Goal: Task Accomplishment & Management: Manage account settings

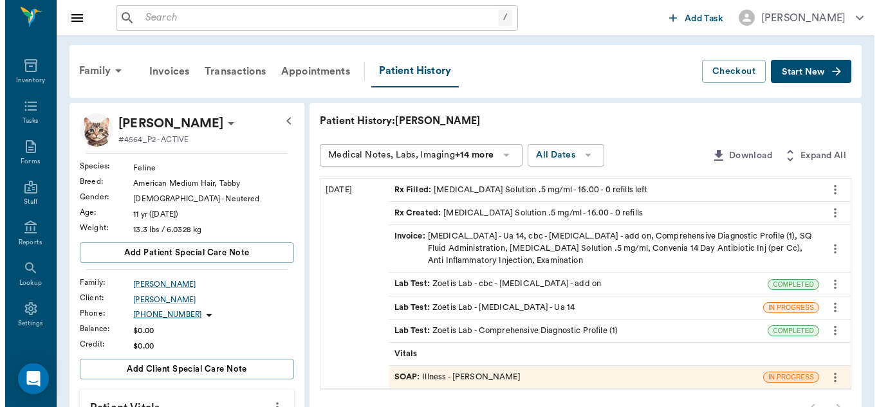
scroll to position [172, 0]
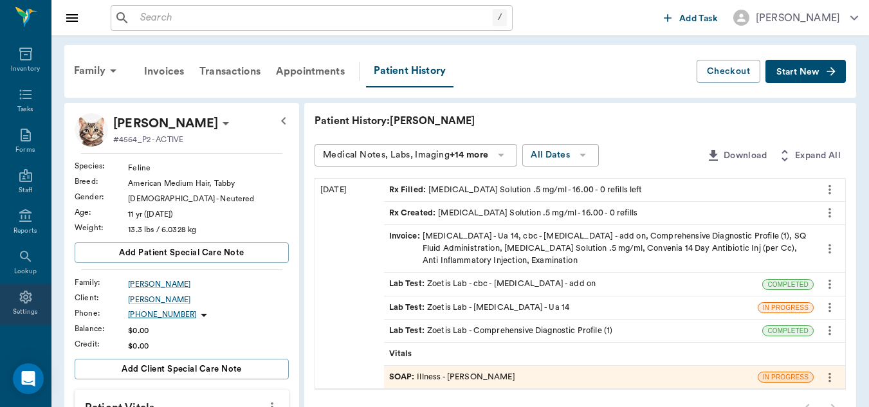
click at [19, 294] on icon at bounding box center [25, 297] width 15 height 15
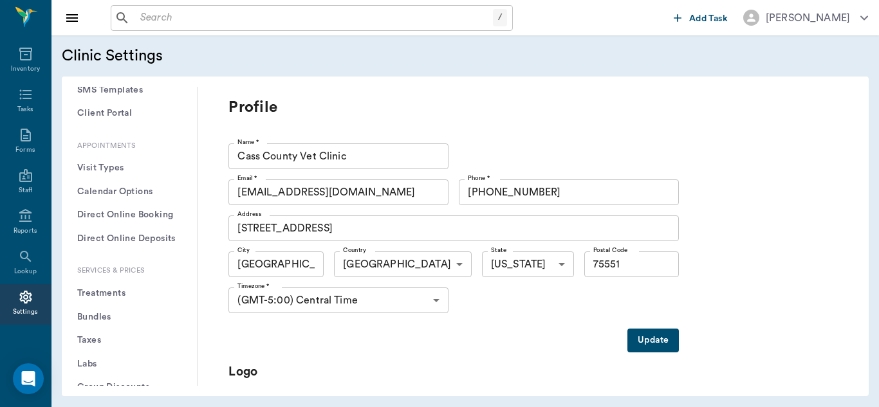
scroll to position [295, 0]
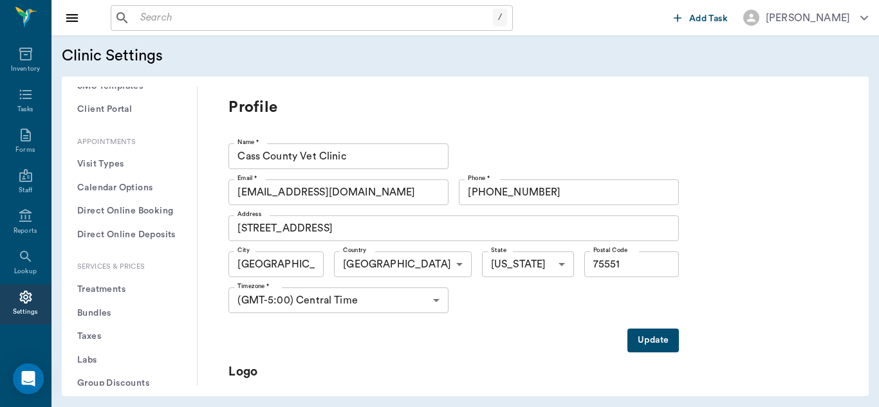
click at [127, 289] on button "Treatments" at bounding box center [129, 290] width 115 height 24
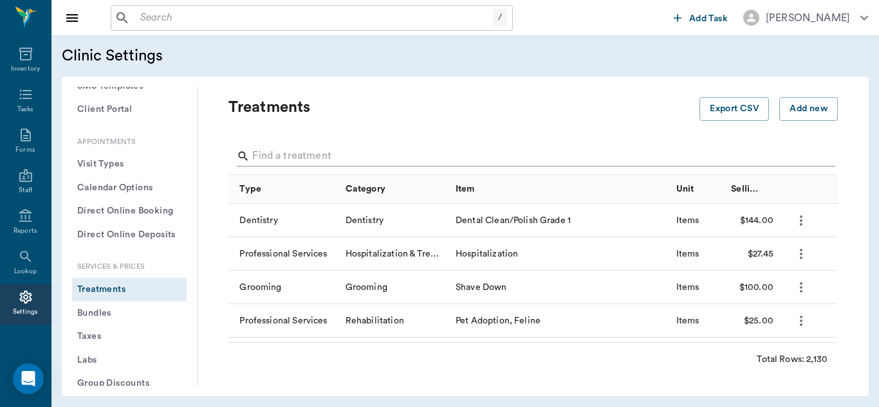
click at [320, 153] on input "Search" at bounding box center [534, 156] width 564 height 21
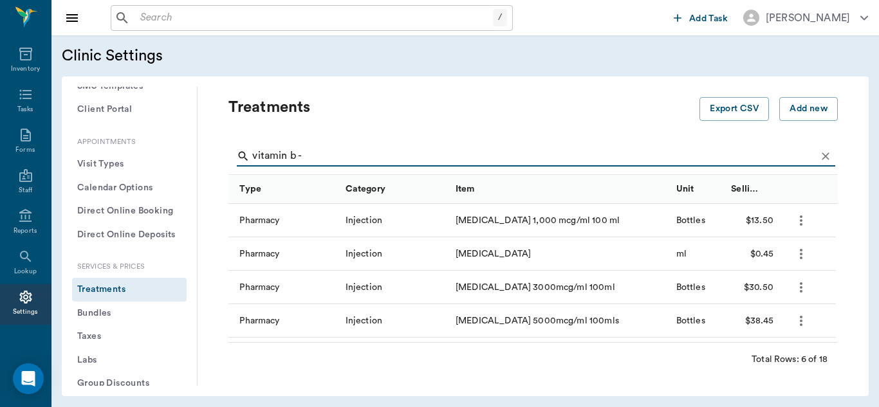
type input "vitamin b -"
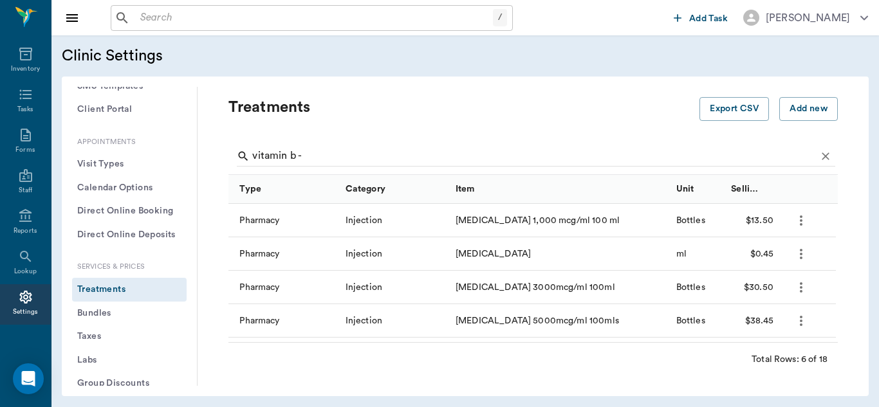
click at [805, 284] on icon "more" at bounding box center [800, 287] width 15 height 15
click at [749, 324] on p "Edit Treatment" at bounding box center [767, 322] width 70 height 15
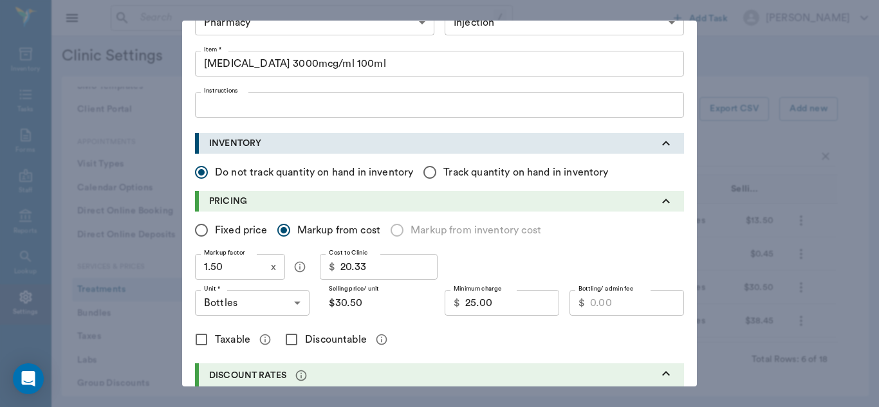
scroll to position [90, 0]
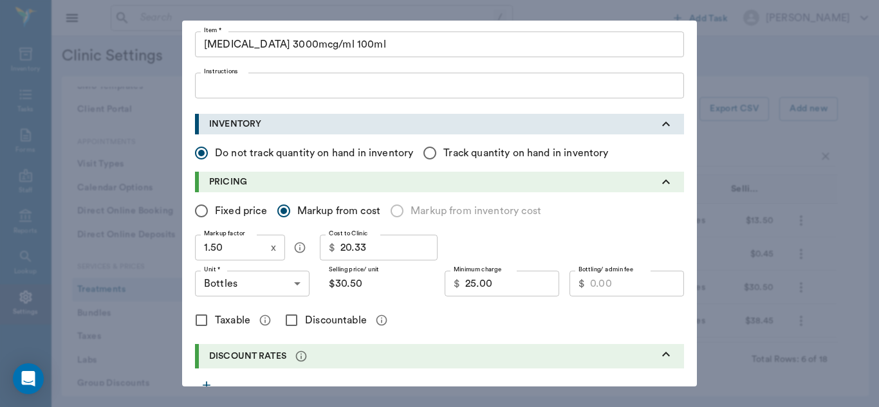
click at [288, 322] on input "Discountable" at bounding box center [291, 320] width 27 height 27
checkbox input "true"
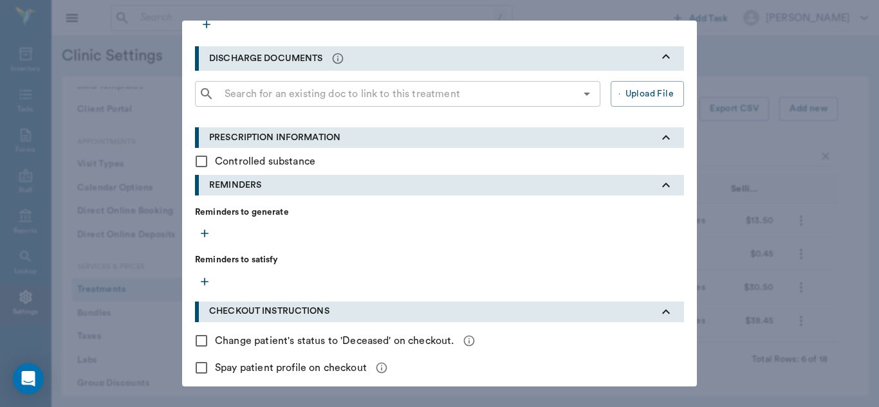
scroll to position [508, 0]
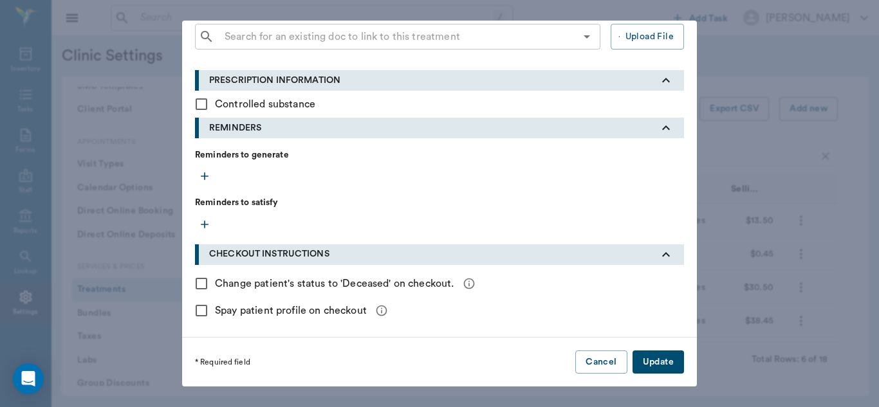
click at [670, 354] on button "Update" at bounding box center [657, 363] width 51 height 24
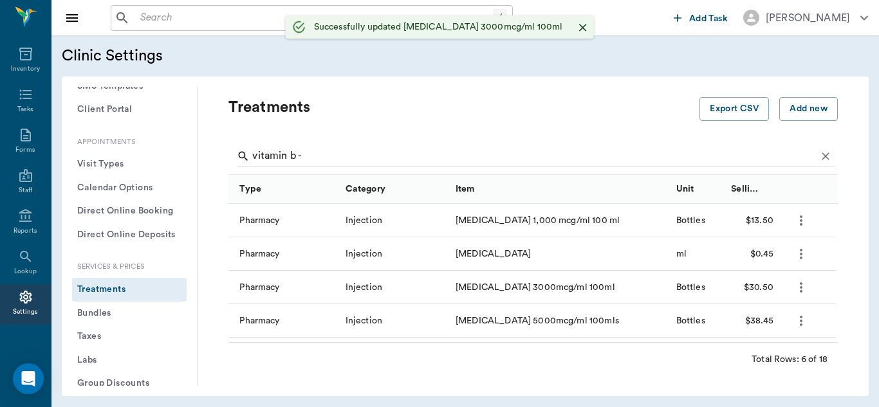
scroll to position [0, 0]
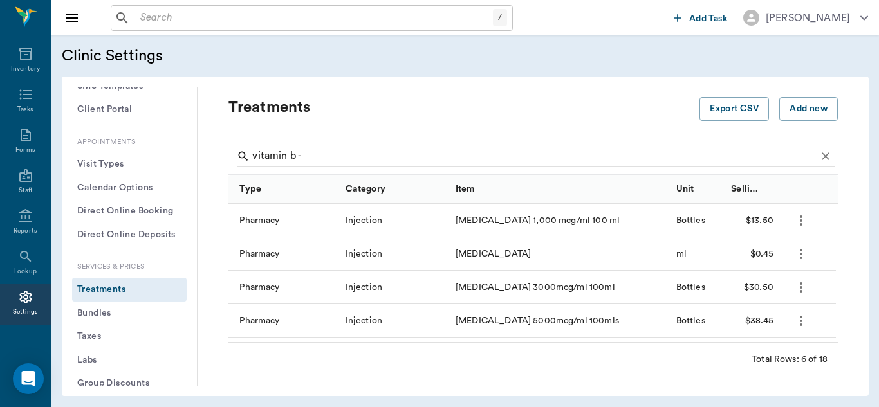
click at [804, 224] on icon "more" at bounding box center [800, 220] width 15 height 15
click at [770, 261] on p "Edit Treatment" at bounding box center [767, 255] width 70 height 15
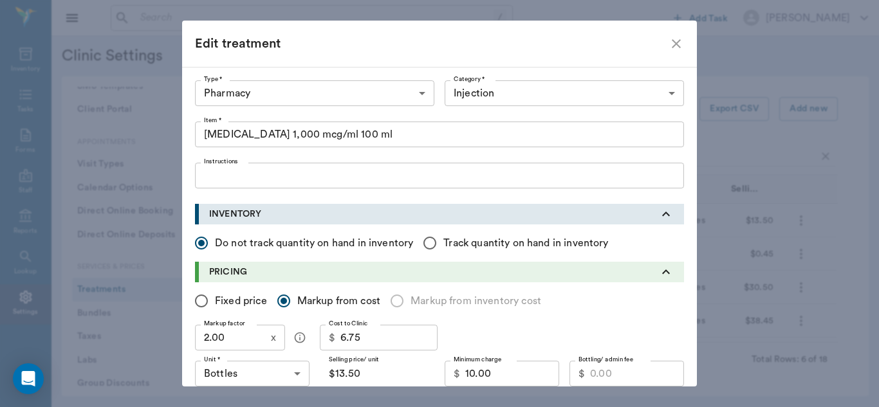
click at [384, 334] on input "6.75" at bounding box center [388, 338] width 97 height 26
type input ".75"
type input "$1.50"
click at [365, 337] on input ".75" at bounding box center [388, 338] width 97 height 26
type input ".7"
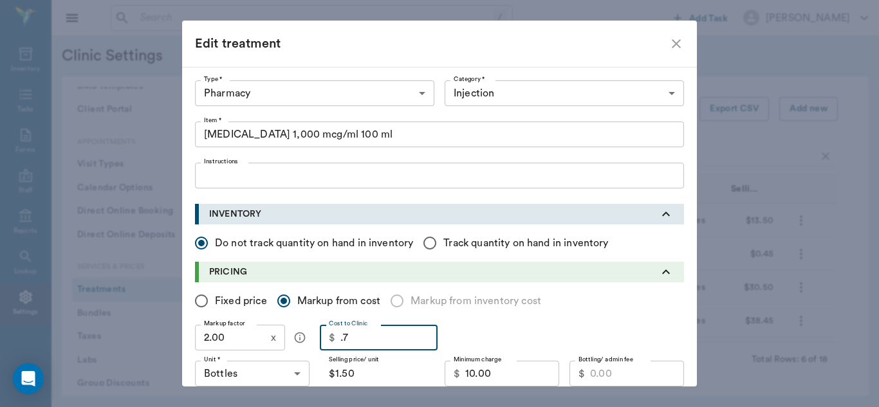
type input "$1.40"
type input "."
type input "$0.00"
click at [194, 297] on input "Fixed price" at bounding box center [201, 301] width 27 height 27
radio input "true"
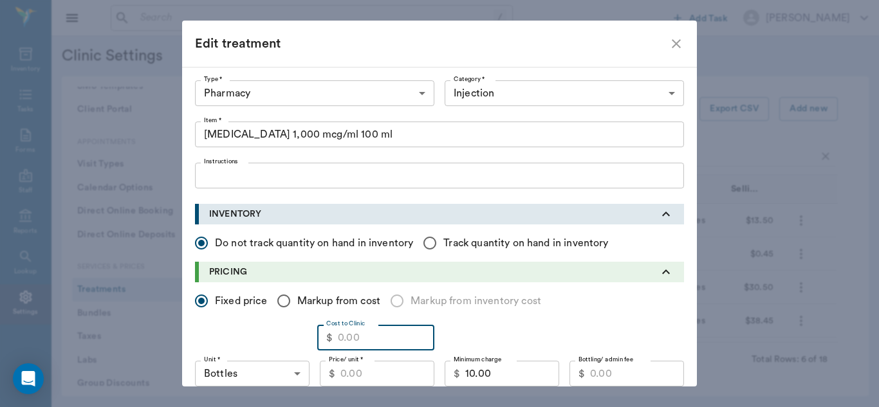
click at [347, 333] on input "Cost to Clinic" at bounding box center [386, 338] width 97 height 26
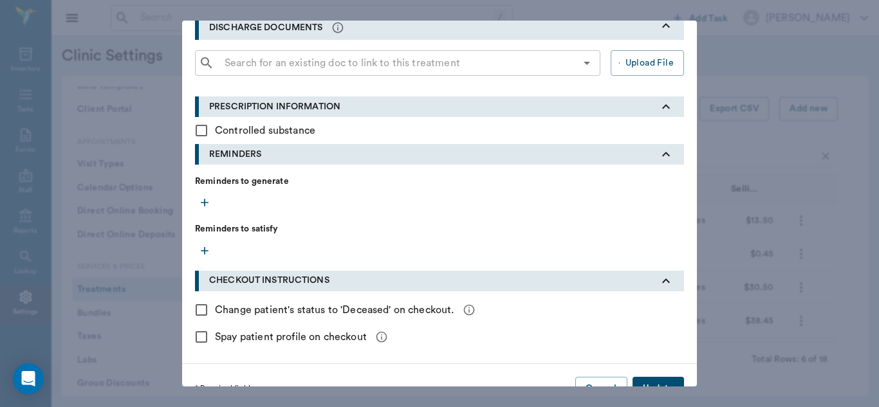
scroll to position [508, 0]
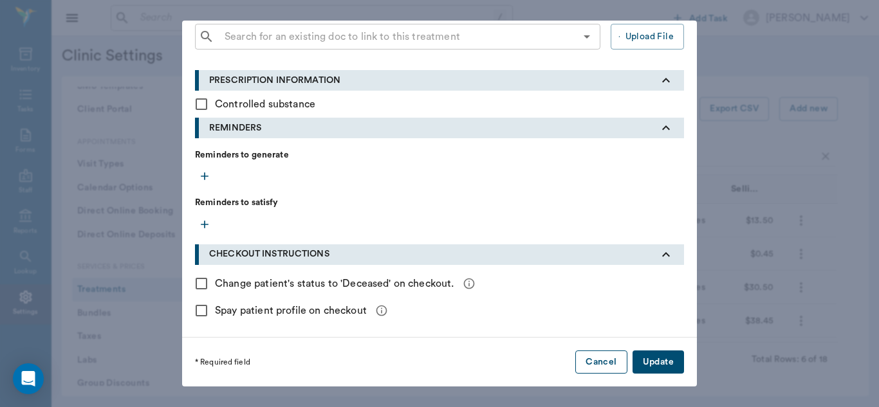
click at [606, 362] on button "Cancel" at bounding box center [600, 363] width 51 height 24
checkbox input "false"
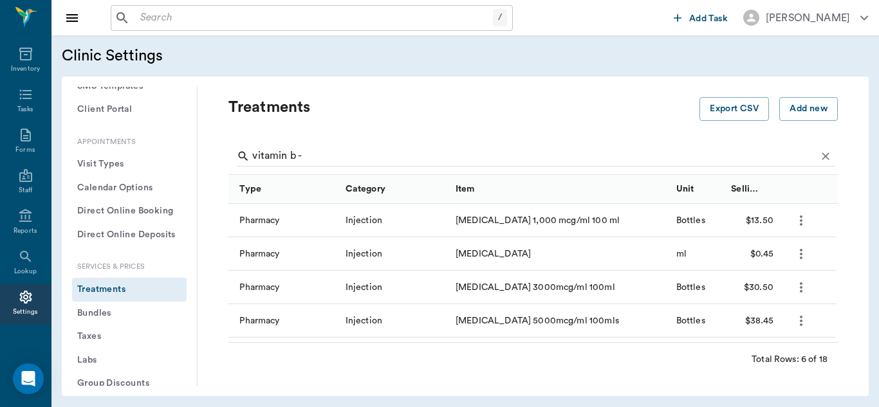
scroll to position [335, 0]
click at [797, 222] on icon "more" at bounding box center [800, 220] width 15 height 15
click at [769, 252] on p "Edit Treatment" at bounding box center [767, 255] width 70 height 15
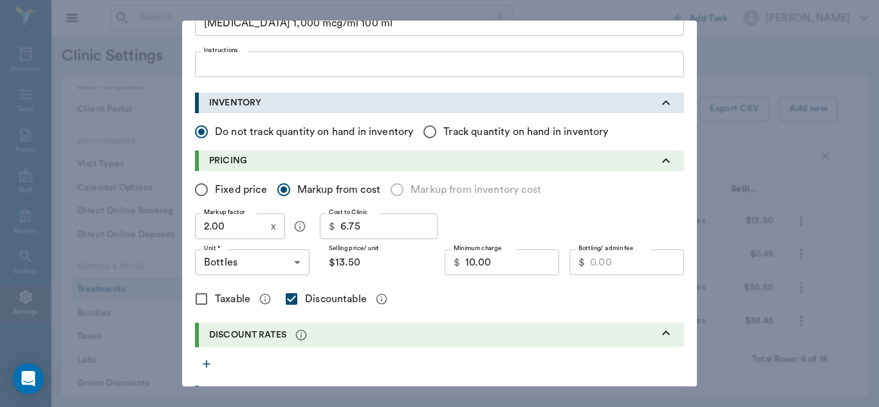
scroll to position [113, 0]
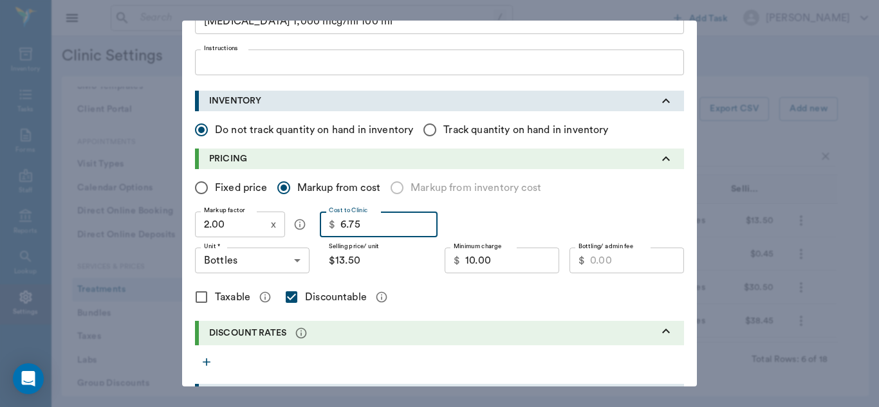
click at [351, 225] on input "6.75" at bounding box center [388, 225] width 97 height 26
click at [365, 228] on input "6.75" at bounding box center [388, 225] width 97 height 26
type input "6.7"
type input "$13.40"
type input "6."
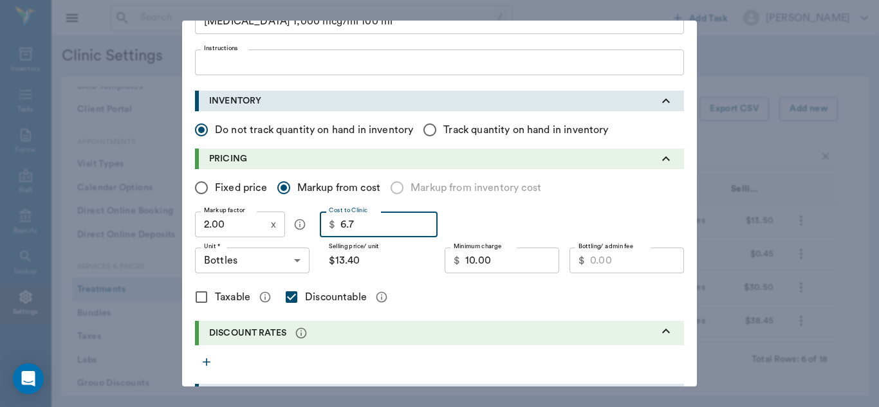
type input "$12.00"
type input "6"
type input "$0.00"
type input "7"
type input "$14.00"
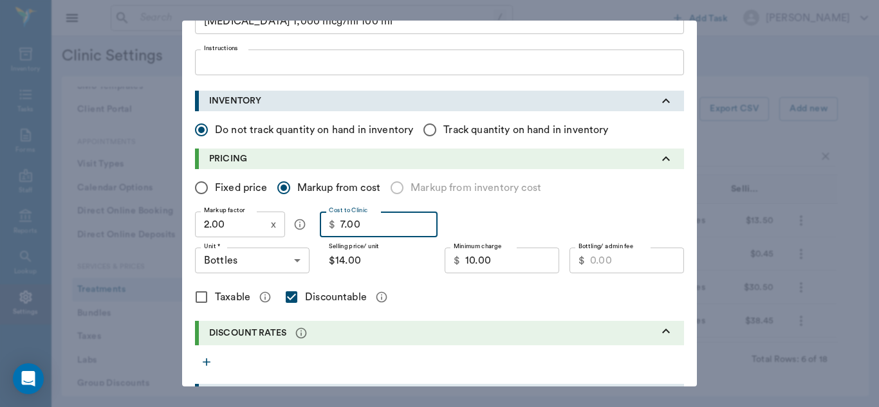
type input "7.00"
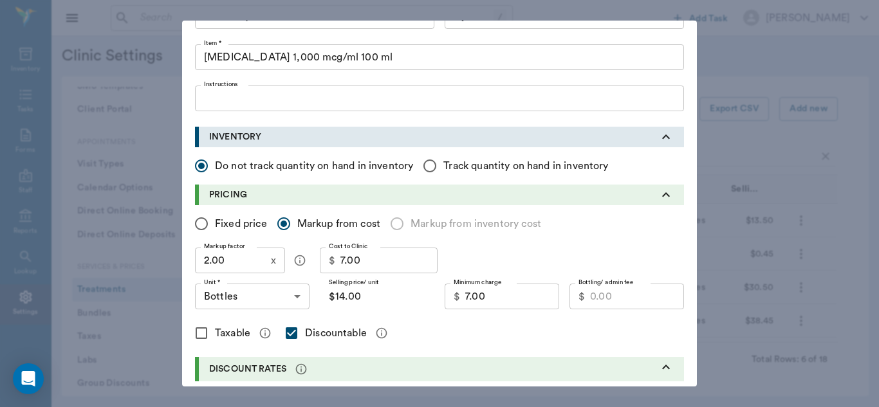
scroll to position [80, 0]
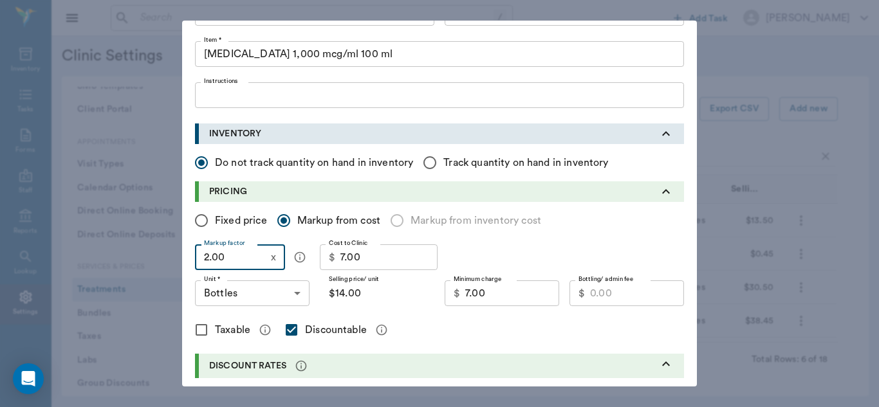
click at [233, 257] on input "2.00" at bounding box center [230, 258] width 71 height 26
type input "1"
type input "$7.00"
type input "1.6"
type input "$11.20"
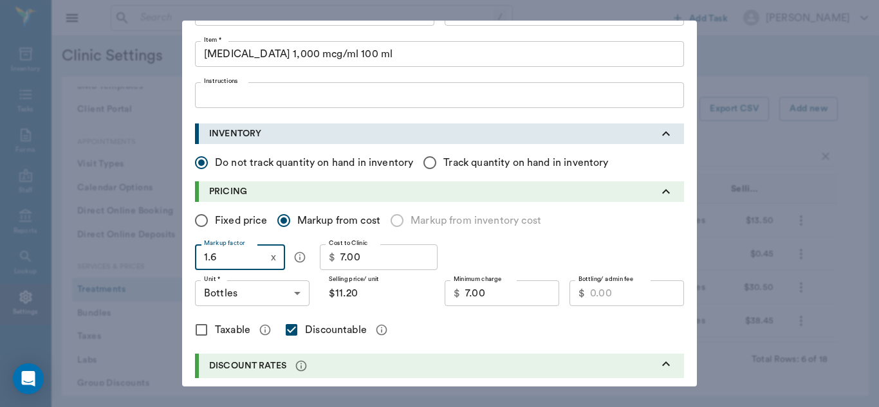
type input "1."
type input "$7.00"
type input "1.8"
type input "$12.60"
click at [233, 257] on input "1.8" at bounding box center [230, 258] width 71 height 26
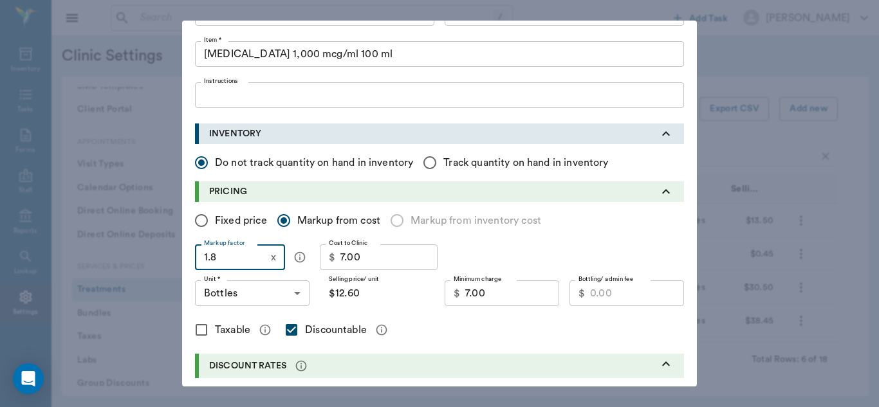
type input "1.8"
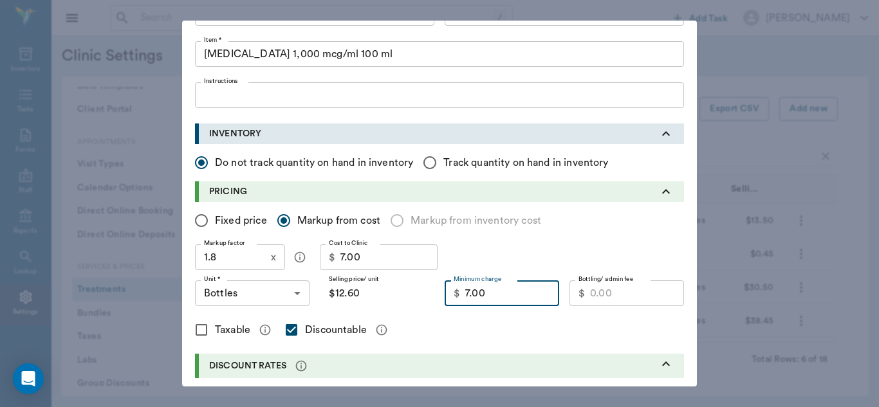
click at [501, 297] on input "7.00" at bounding box center [512, 294] width 94 height 26
type input "9.00"
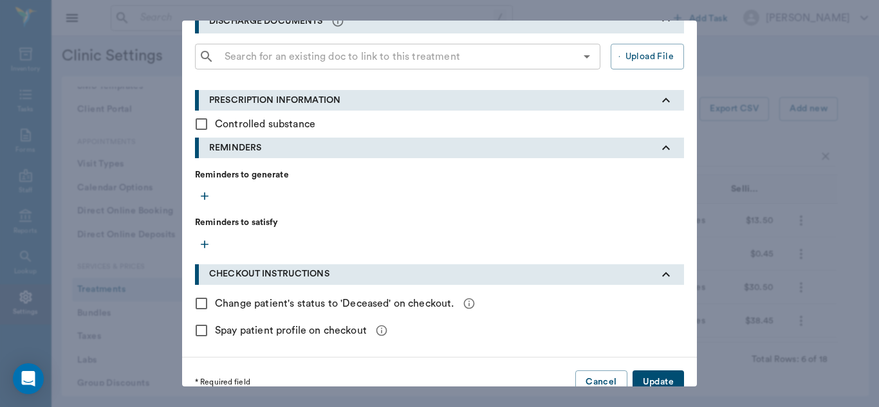
scroll to position [508, 0]
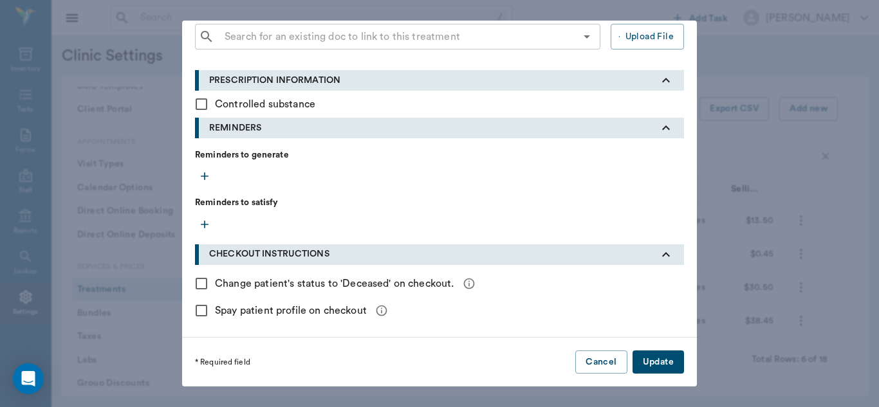
click at [653, 373] on button "Update" at bounding box center [657, 363] width 51 height 24
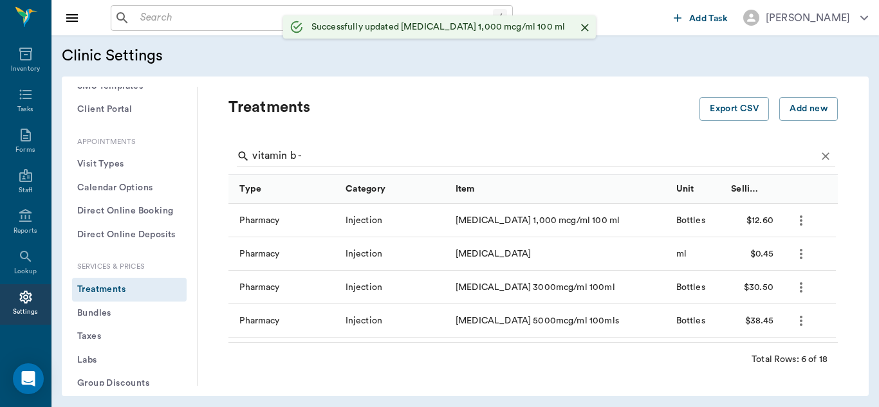
radio input "true"
checkbox input "false"
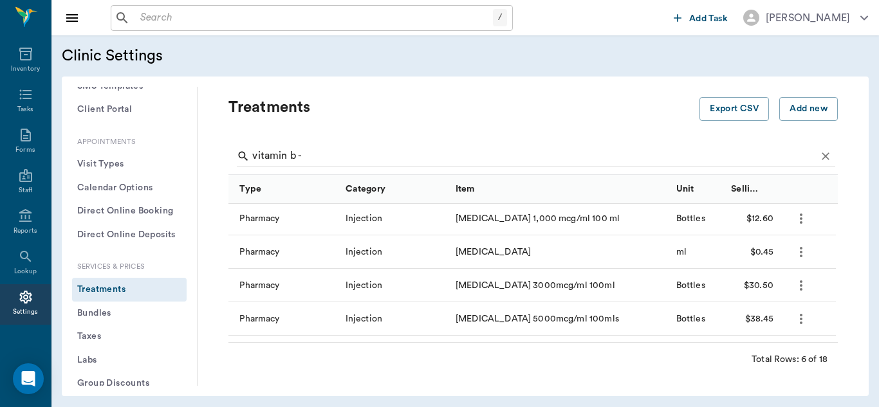
scroll to position [0, 0]
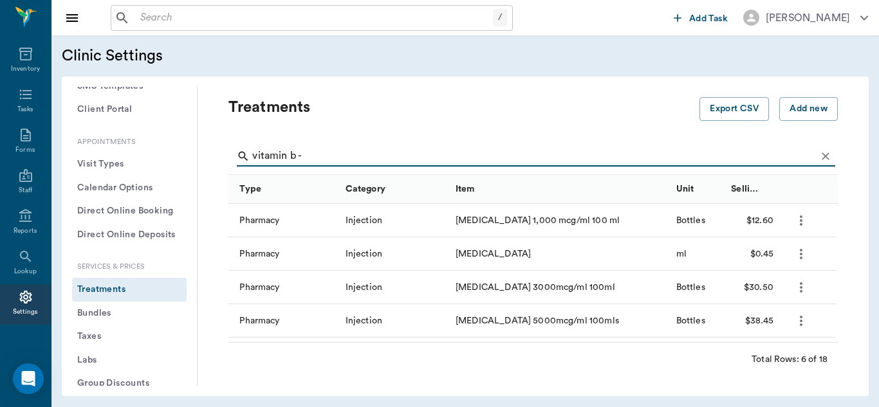
click at [317, 156] on input "vitamin b -" at bounding box center [534, 156] width 564 height 21
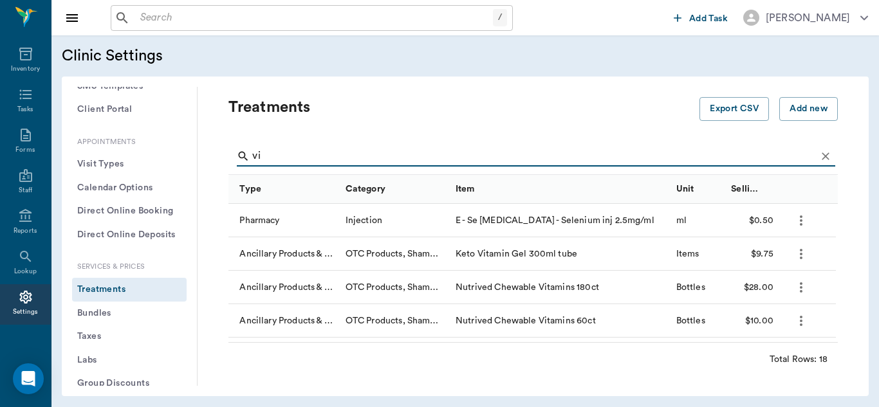
type input "v"
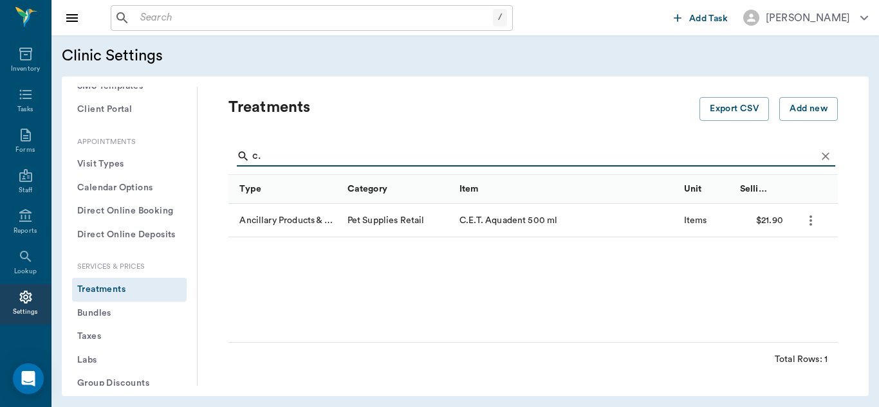
type input "c"
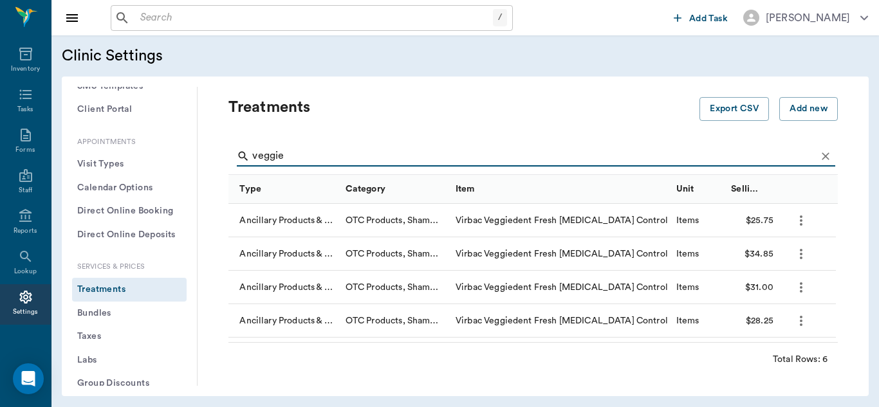
type input "veggie"
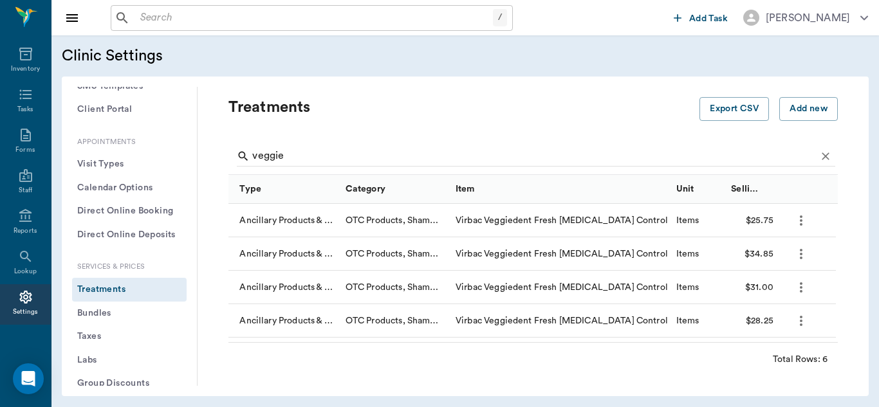
click at [807, 254] on icon "more" at bounding box center [800, 253] width 15 height 15
click at [761, 286] on p "Edit Treatment" at bounding box center [767, 288] width 70 height 15
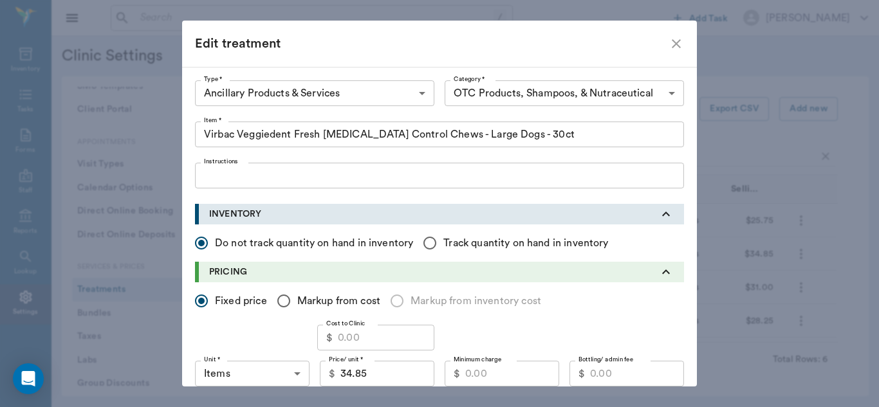
click at [364, 342] on input "Cost to Clinic" at bounding box center [386, 338] width 97 height 26
type input "25.99"
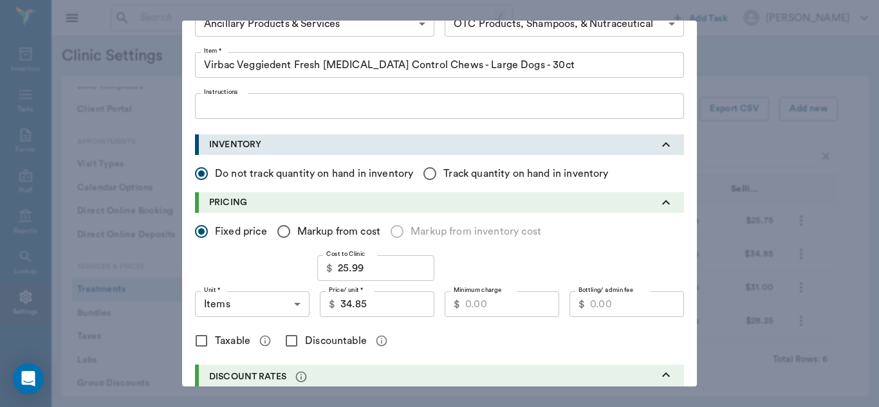
scroll to position [71, 0]
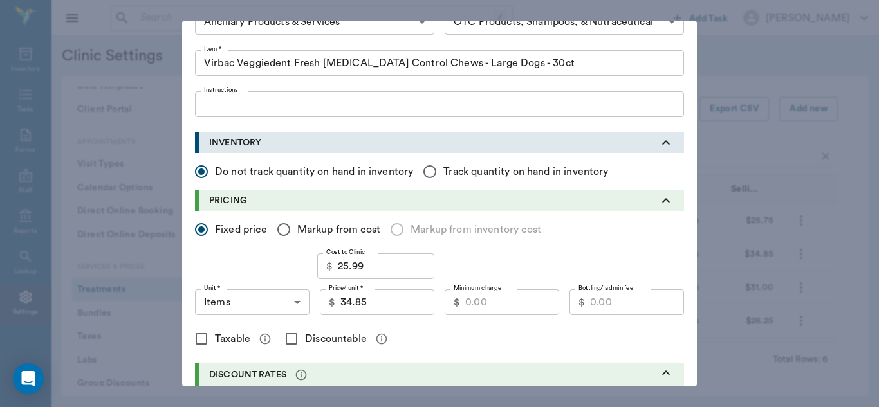
click at [384, 297] on input "34.85" at bounding box center [387, 303] width 94 height 26
type input "36.40"
click at [280, 227] on input "Markup from cost" at bounding box center [283, 229] width 27 height 27
radio input "true"
click at [237, 271] on input "1.00" at bounding box center [230, 267] width 71 height 26
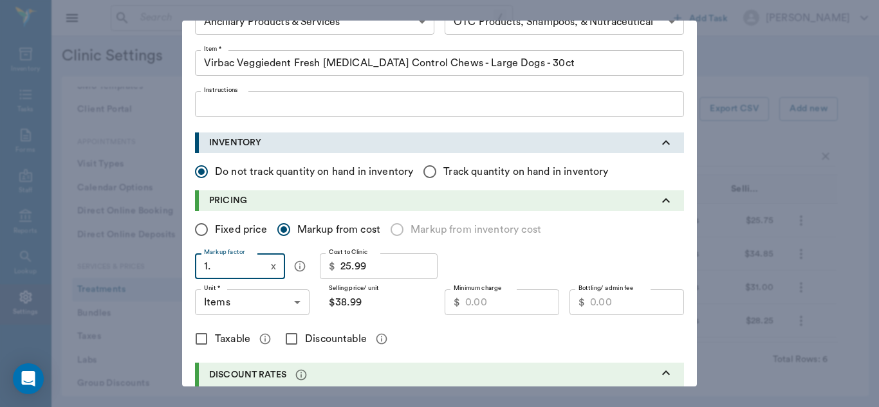
type input "1.5"
type input "$38.99"
type input "1."
type input "$25.99"
type input "1.4"
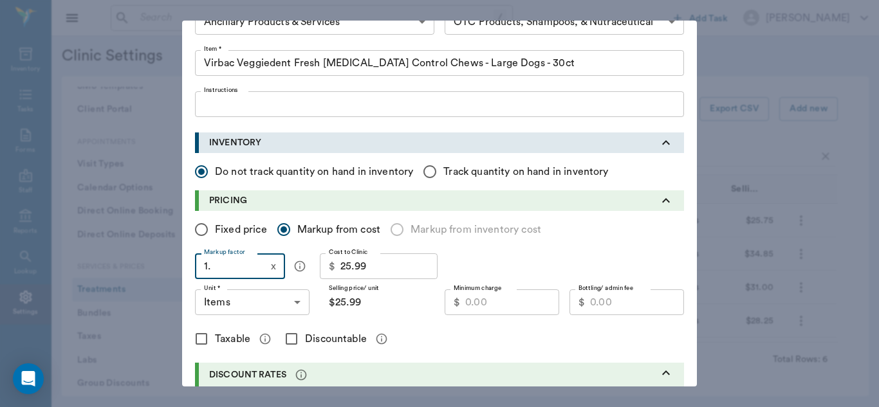
type input "$36.39"
type input "1.4"
click at [200, 228] on input "Fixed price" at bounding box center [201, 229] width 27 height 27
radio input "true"
click at [504, 303] on input "Minimum charge" at bounding box center [512, 303] width 94 height 26
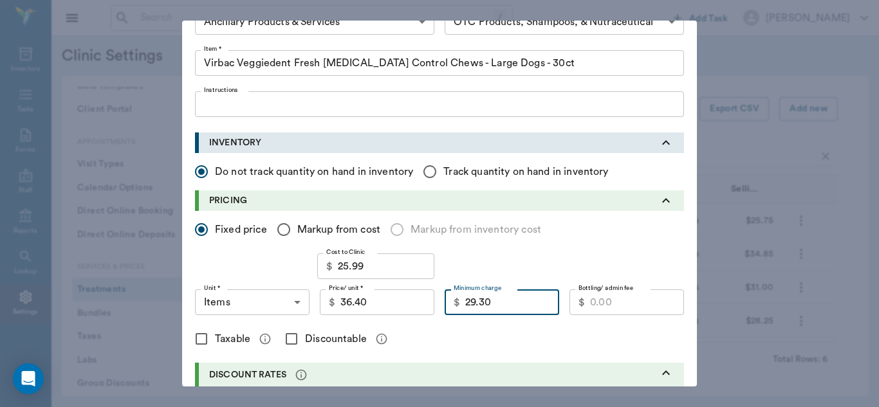
type input "29.30"
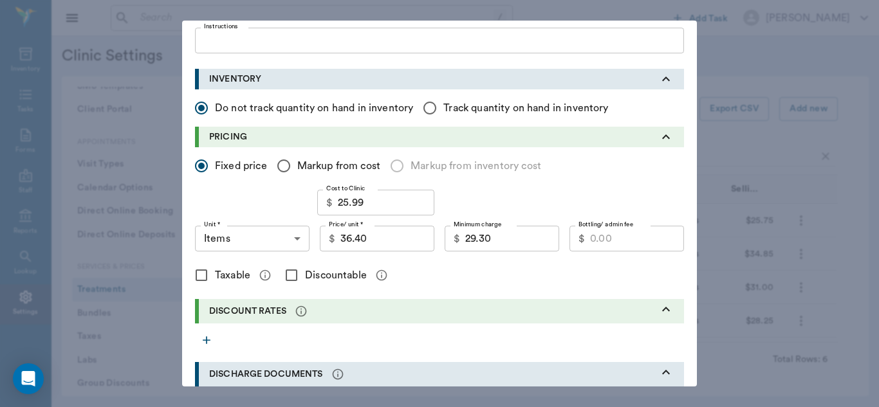
scroll to position [146, 0]
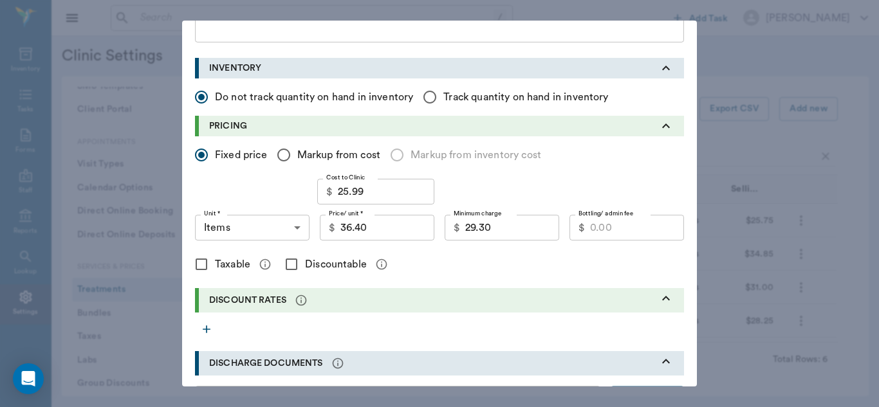
click at [286, 269] on input "Discountable" at bounding box center [291, 264] width 27 height 27
checkbox input "true"
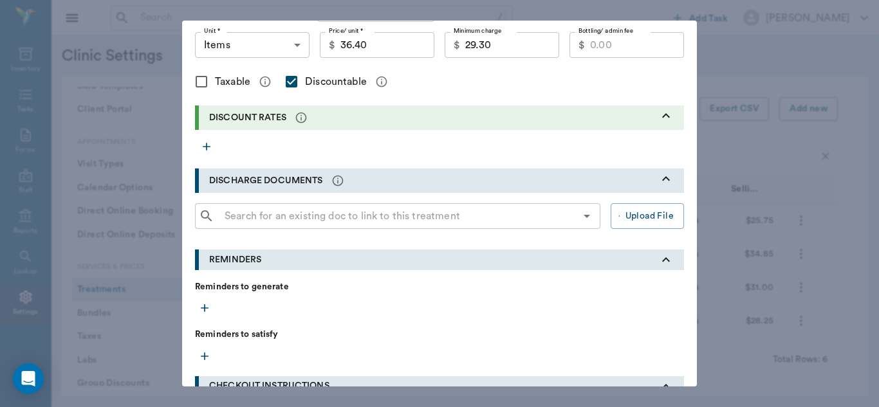
scroll to position [461, 0]
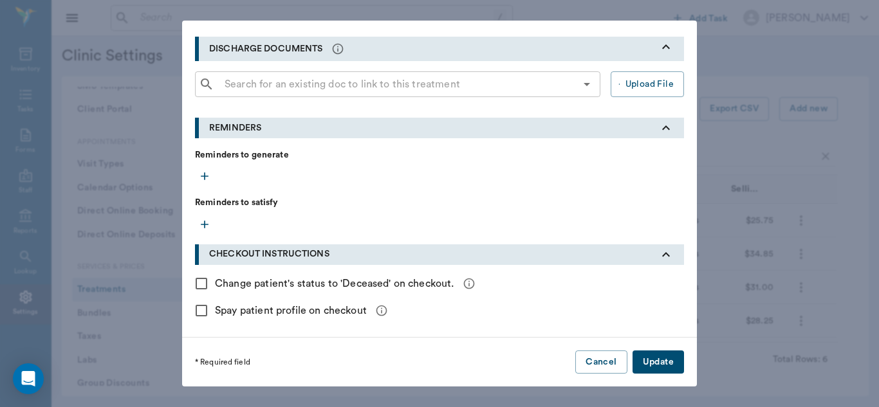
click at [662, 358] on button "Update" at bounding box center [657, 363] width 51 height 24
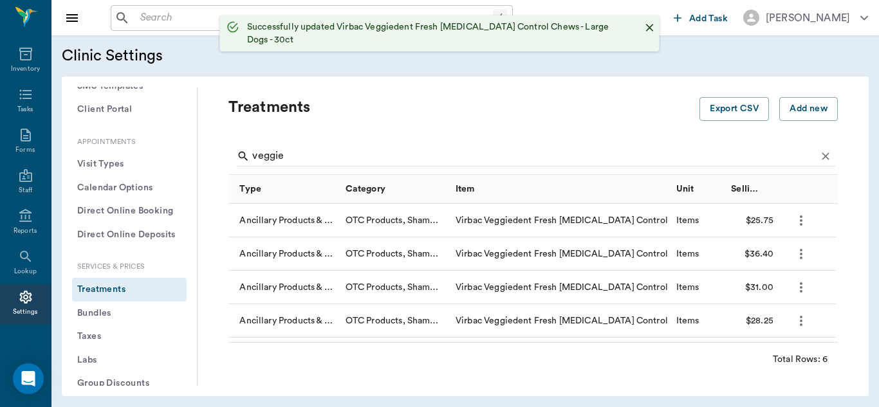
checkbox input "false"
click at [800, 230] on button "more" at bounding box center [801, 221] width 22 height 22
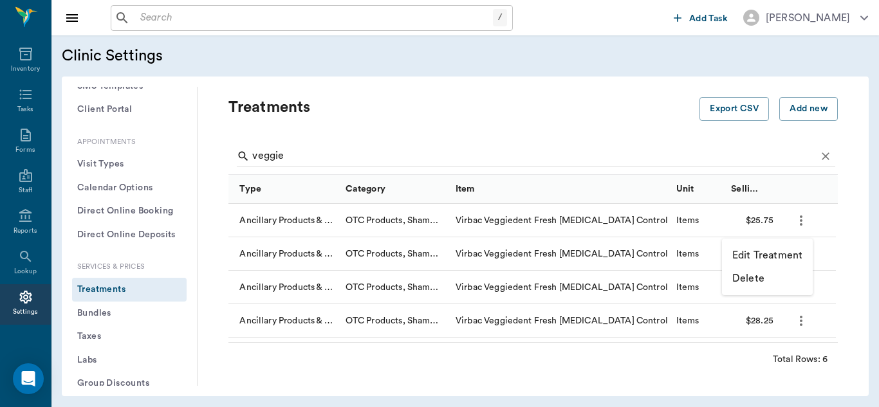
click at [775, 259] on p "Edit Treatment" at bounding box center [767, 255] width 70 height 15
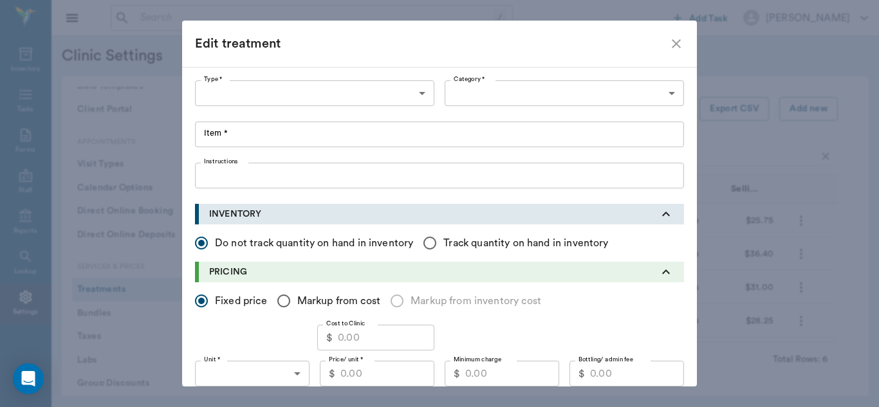
type input "5800"
type input "5801"
type input "Virbac Veggiedent Fresh [MEDICAL_DATA] Control Chews - Extra Small Dogs - 30ct"
type input "ITEMS"
type input "25.75"
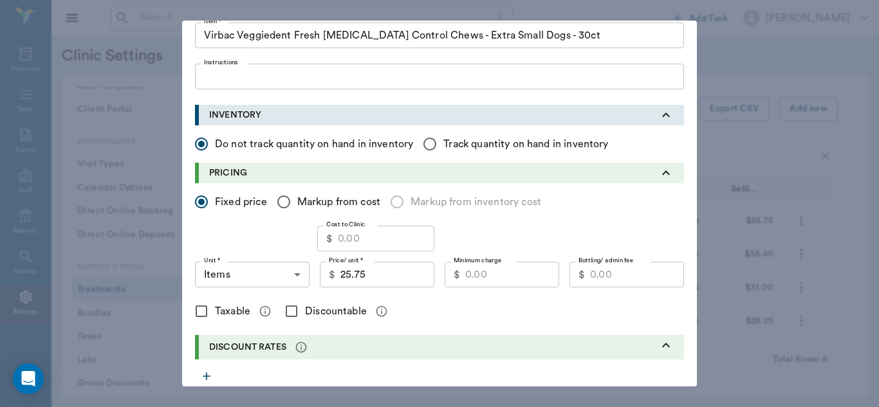
scroll to position [101, 0]
click at [289, 309] on input "Discountable" at bounding box center [291, 309] width 27 height 27
checkbox input "true"
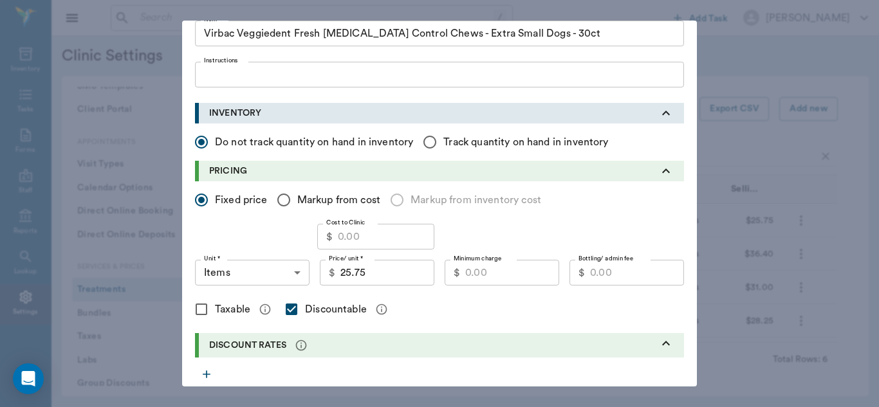
click at [475, 274] on input "Minimum charge" at bounding box center [512, 273] width 94 height 26
type input "22.00"
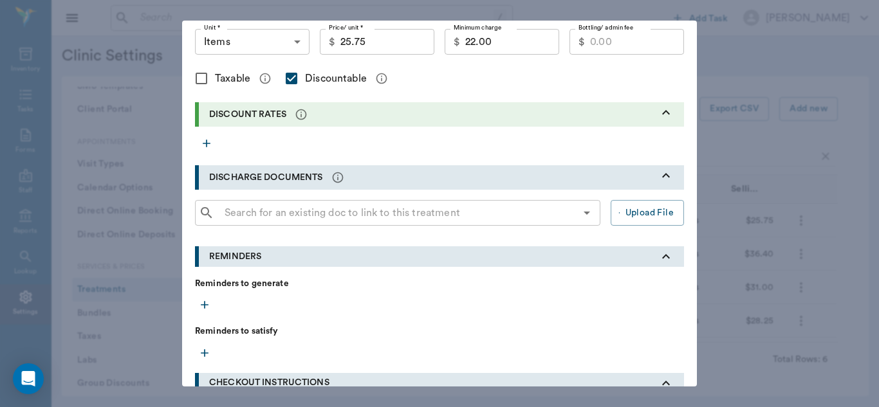
scroll to position [461, 0]
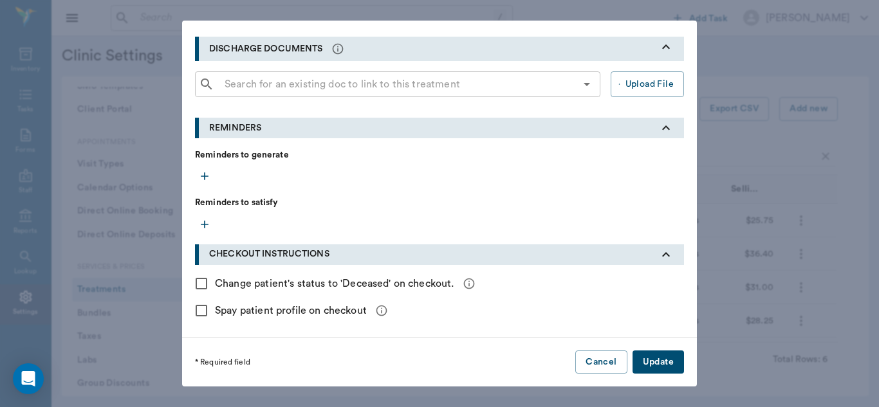
click at [652, 364] on button "Update" at bounding box center [657, 363] width 51 height 24
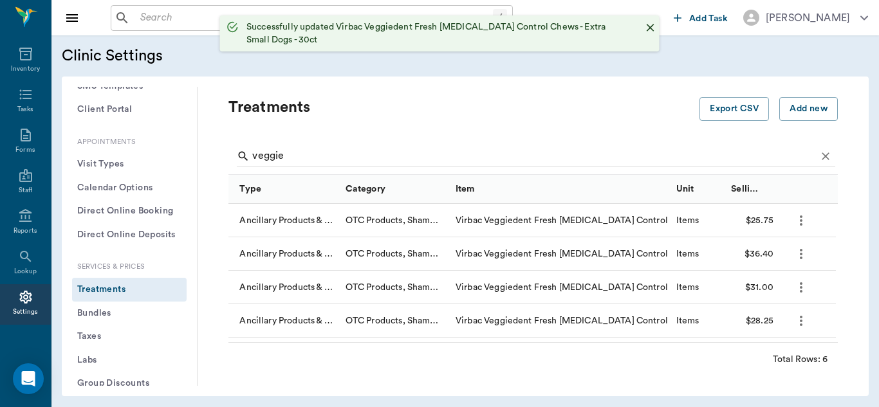
checkbox input "false"
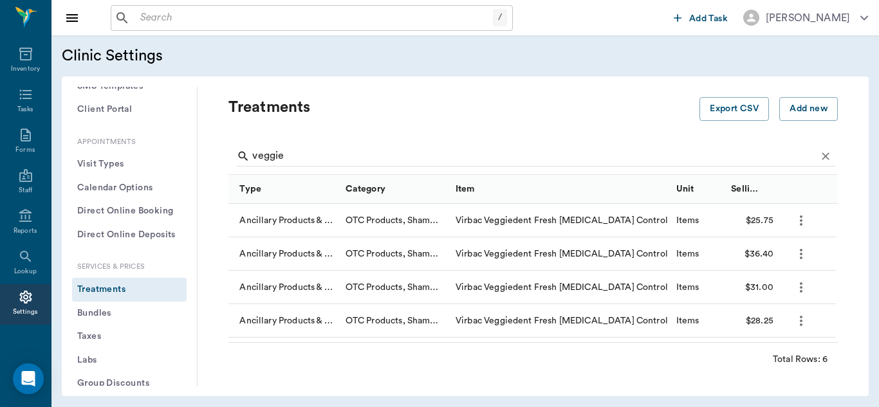
scroll to position [1, 0]
click at [793, 291] on icon "more" at bounding box center [800, 286] width 15 height 15
click at [769, 325] on p "Edit Treatment" at bounding box center [767, 320] width 70 height 15
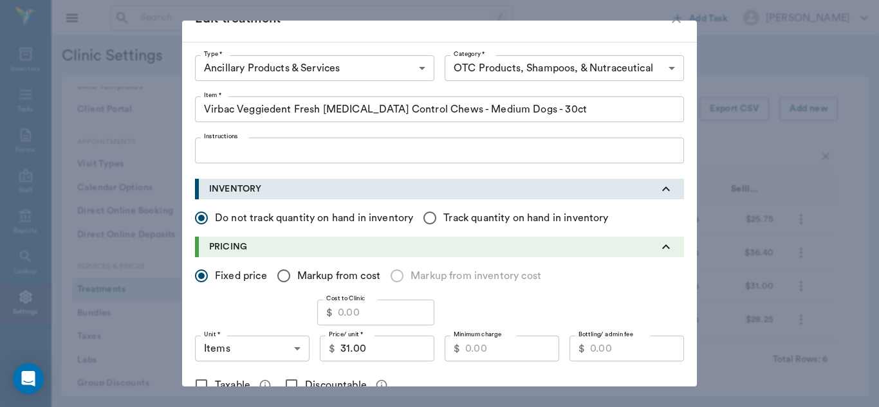
scroll to position [33, 0]
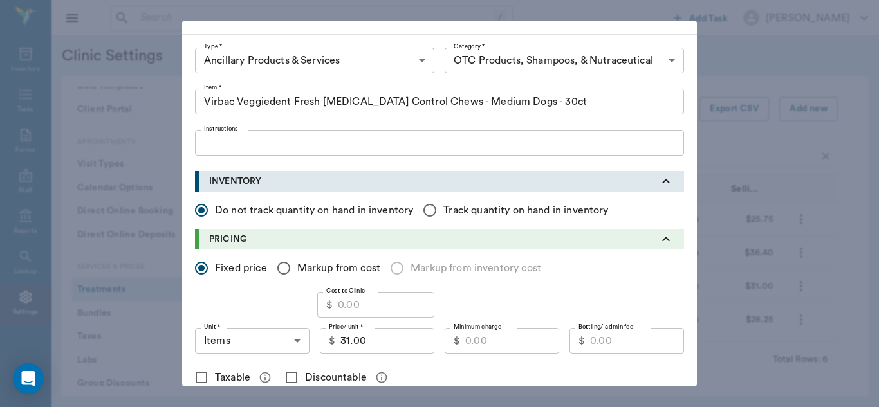
click at [490, 342] on input "Minimum charge" at bounding box center [512, 341] width 94 height 26
type input "28.00"
click at [286, 378] on input "Discountable" at bounding box center [291, 377] width 27 height 27
checkbox input "true"
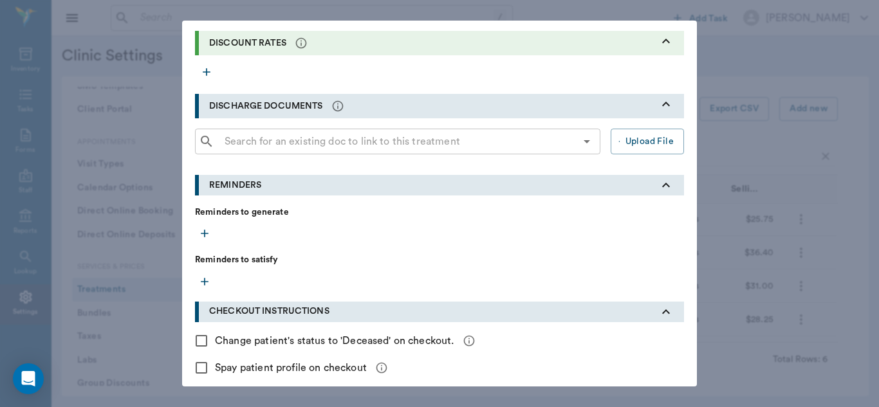
scroll to position [461, 0]
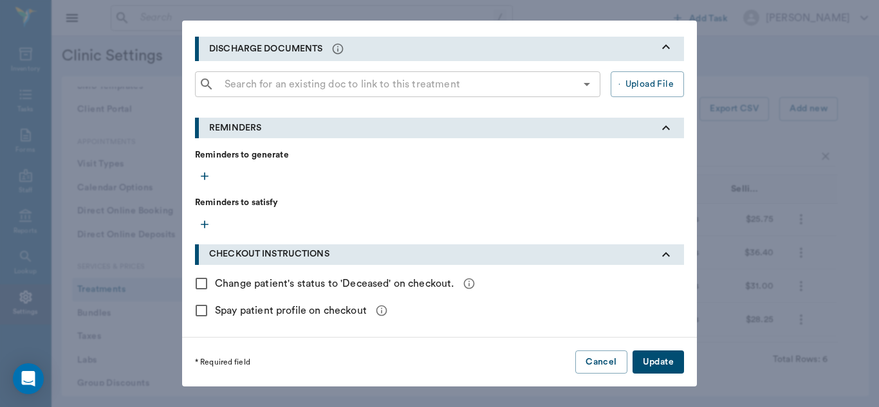
click at [661, 359] on button "Update" at bounding box center [657, 363] width 51 height 24
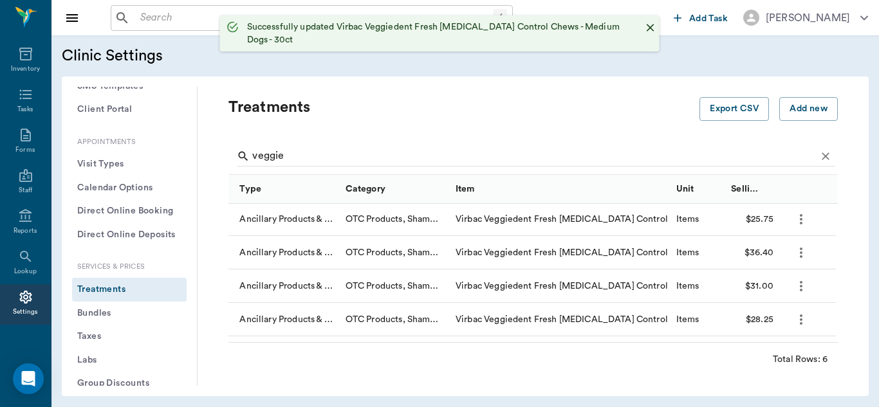
checkbox input "false"
click at [796, 318] on icon "more" at bounding box center [800, 319] width 15 height 15
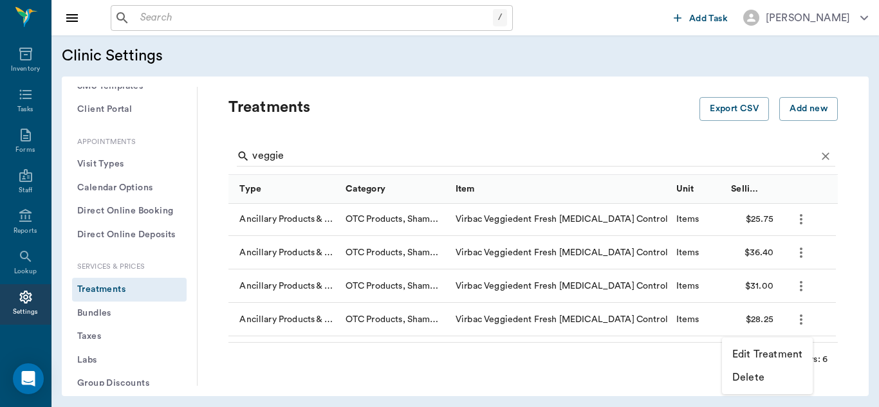
click at [770, 352] on p "Edit Treatment" at bounding box center [767, 354] width 70 height 15
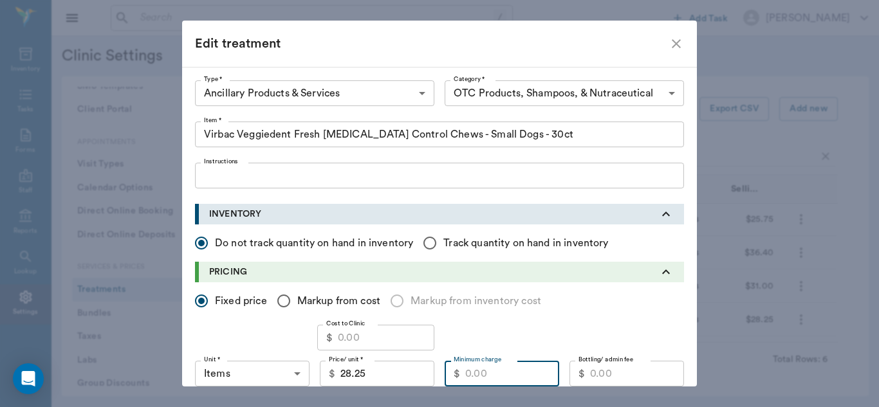
click at [477, 371] on input "Minimum charge" at bounding box center [512, 374] width 94 height 26
type input "25.00"
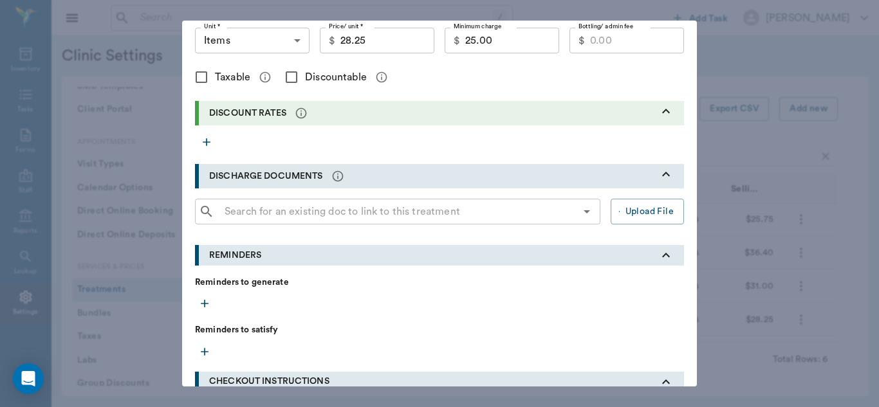
scroll to position [330, 0]
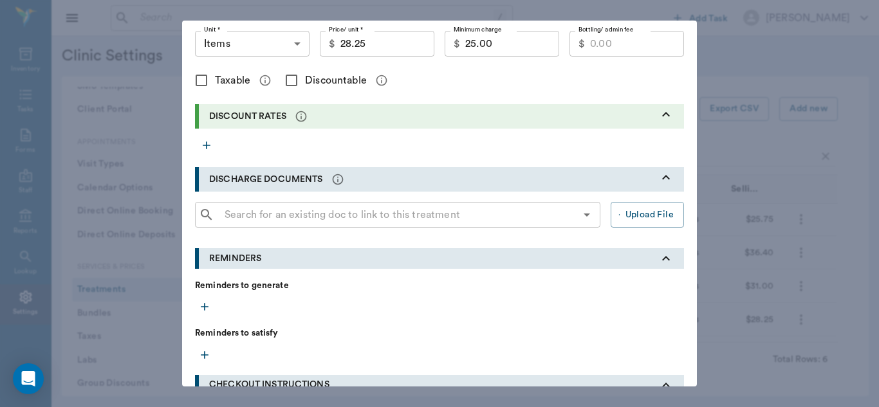
click at [289, 82] on input "Discountable" at bounding box center [291, 80] width 27 height 27
checkbox input "true"
click at [196, 80] on input "Taxable" at bounding box center [201, 80] width 27 height 27
checkbox input "true"
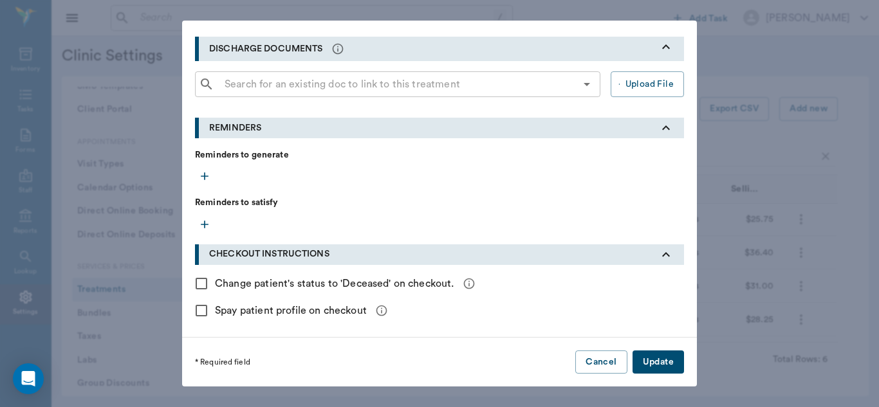
click at [659, 364] on button "Update" at bounding box center [657, 363] width 51 height 24
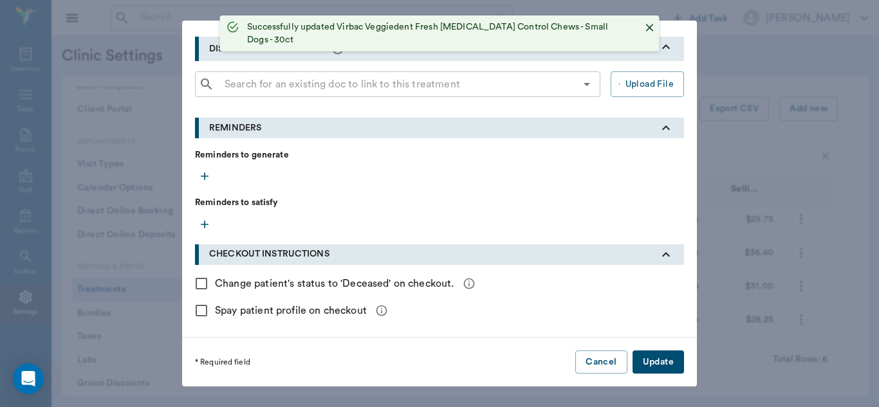
checkbox input "false"
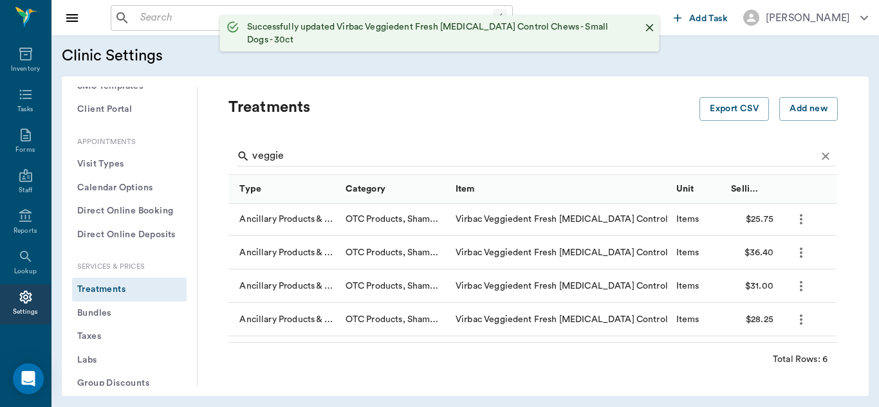
scroll to position [335, 0]
click at [797, 318] on icon "more" at bounding box center [800, 319] width 15 height 15
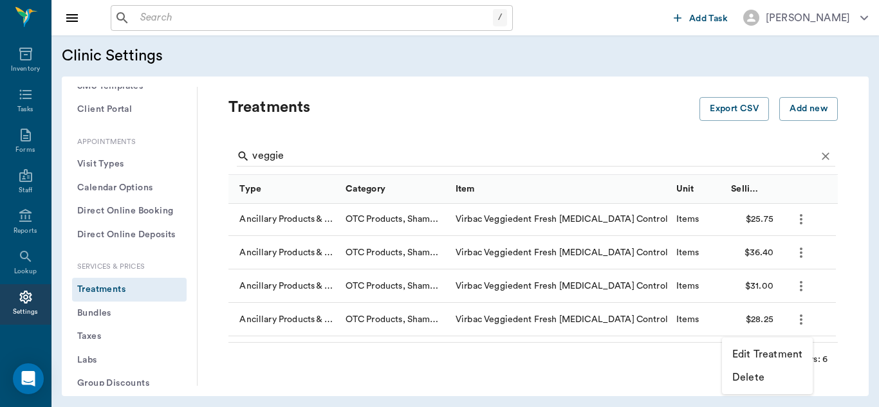
click at [768, 351] on p "Edit Treatment" at bounding box center [767, 354] width 70 height 15
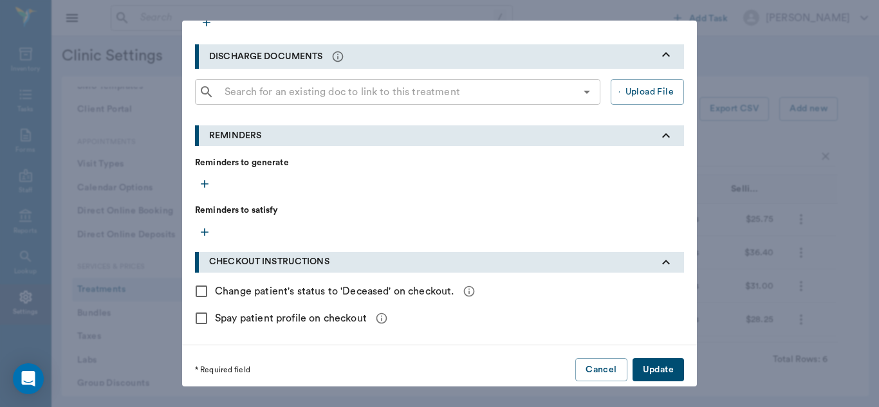
scroll to position [461, 0]
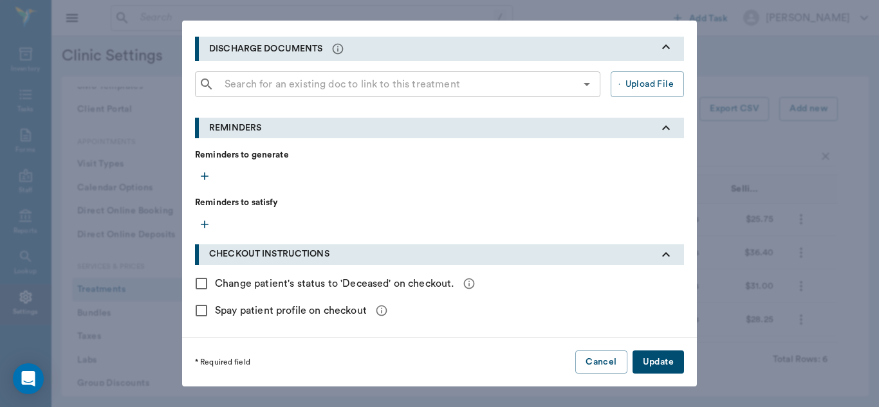
click at [648, 365] on button "Update" at bounding box center [657, 363] width 51 height 24
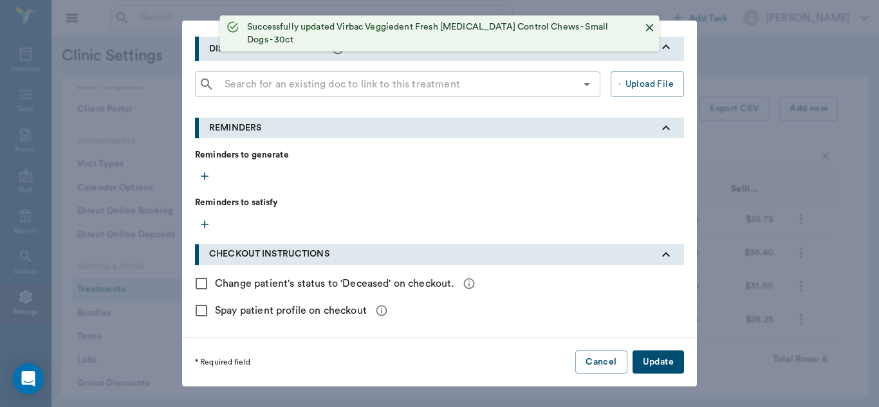
checkbox input "false"
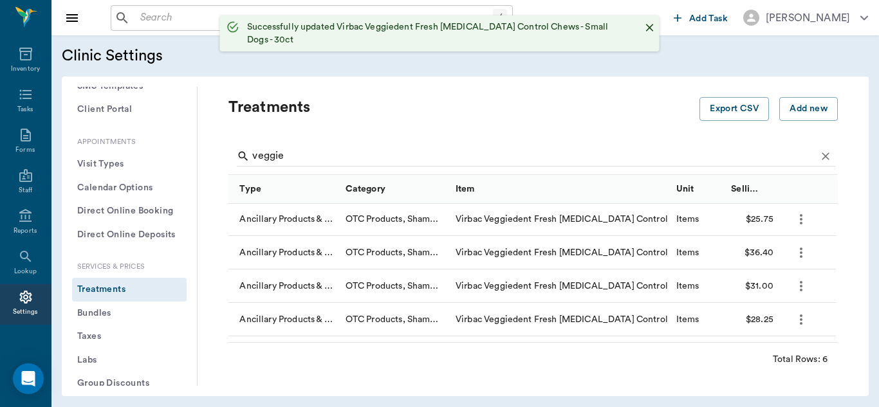
scroll to position [335, 0]
click at [799, 289] on icon "more" at bounding box center [800, 286] width 15 height 15
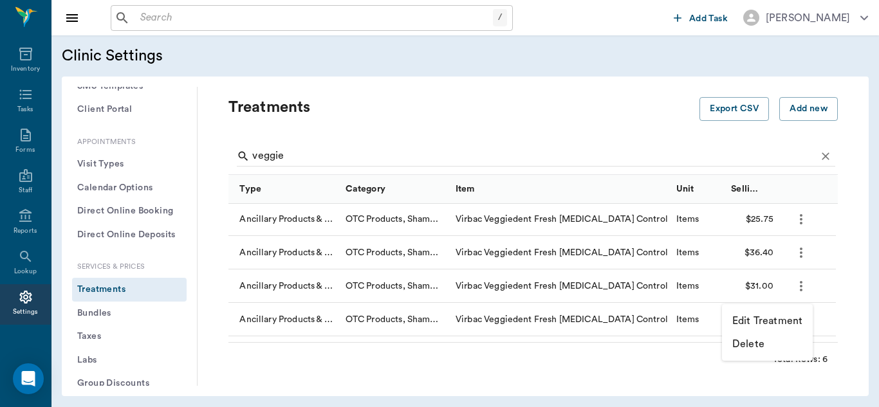
click at [764, 328] on p "Edit Treatment" at bounding box center [767, 320] width 70 height 15
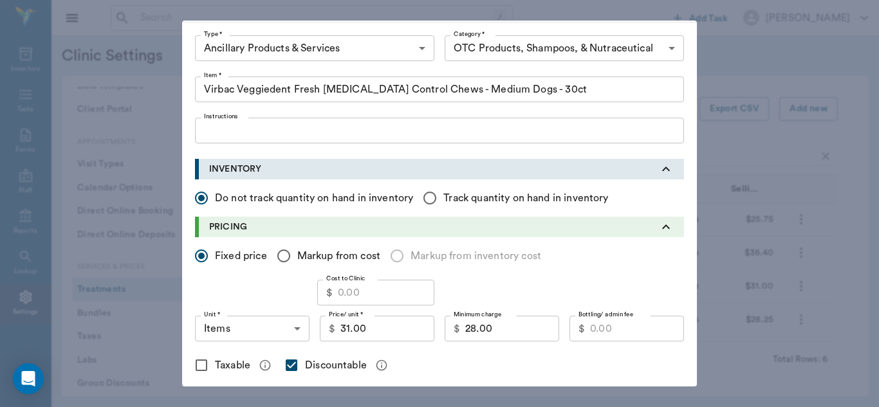
scroll to position [53, 0]
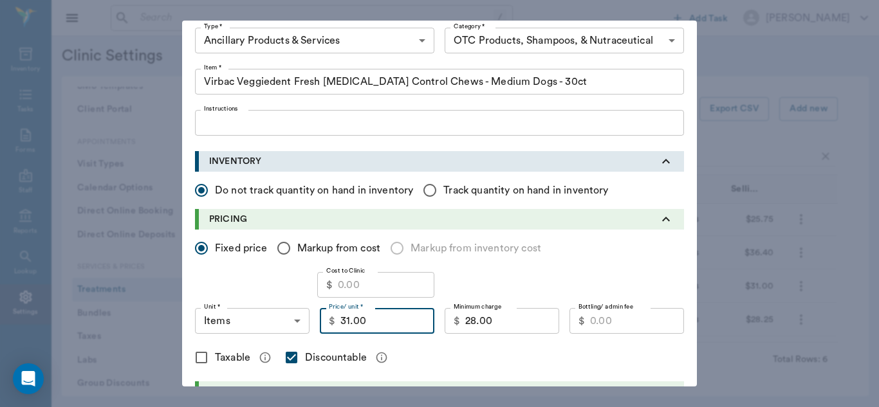
click at [401, 318] on input "31.00" at bounding box center [387, 321] width 94 height 26
type input "31.75"
click at [198, 358] on input "Taxable" at bounding box center [201, 357] width 27 height 27
checkbox input "true"
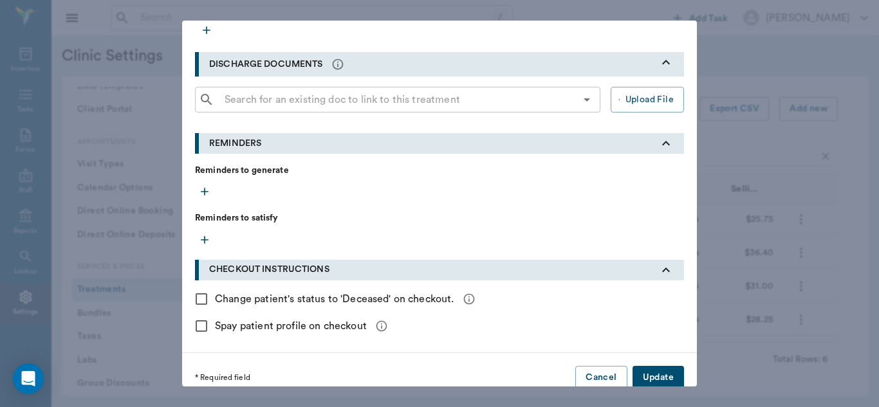
scroll to position [461, 0]
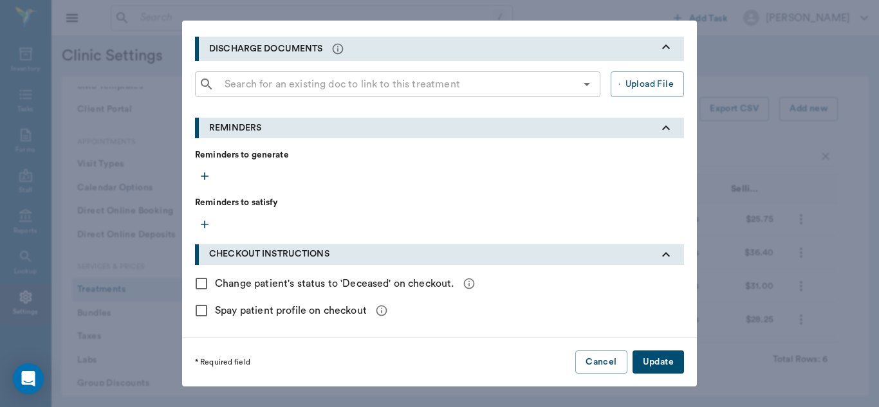
click at [669, 362] on button "Update" at bounding box center [657, 363] width 51 height 24
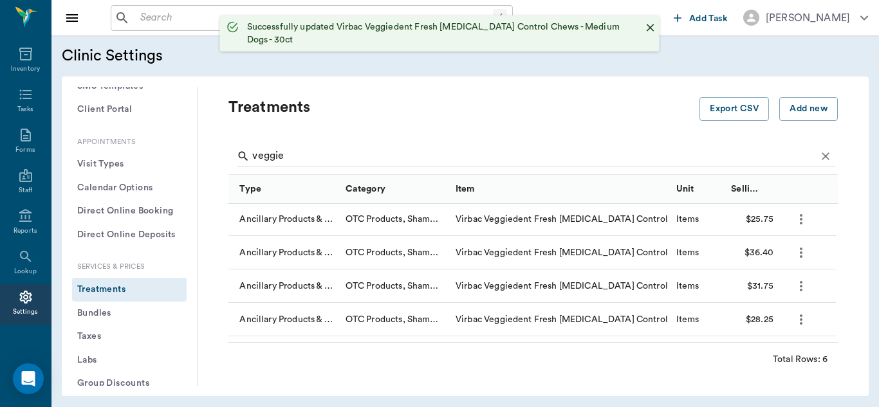
checkbox input "false"
click at [802, 248] on icon "more" at bounding box center [801, 253] width 3 height 10
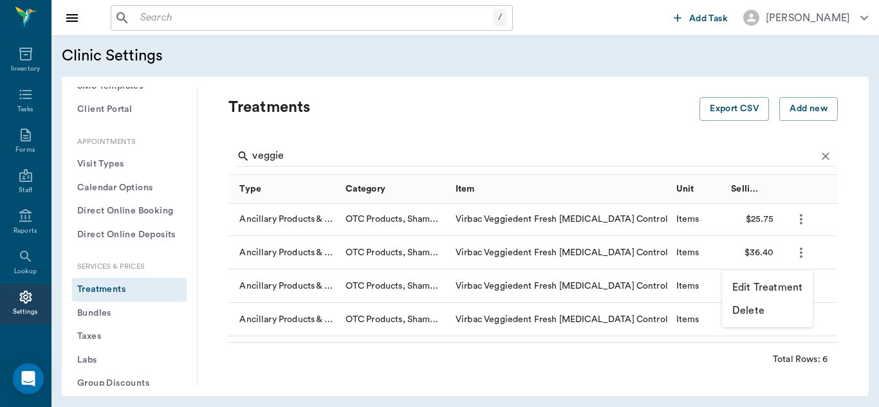
click at [776, 286] on p "Edit Treatment" at bounding box center [767, 287] width 70 height 15
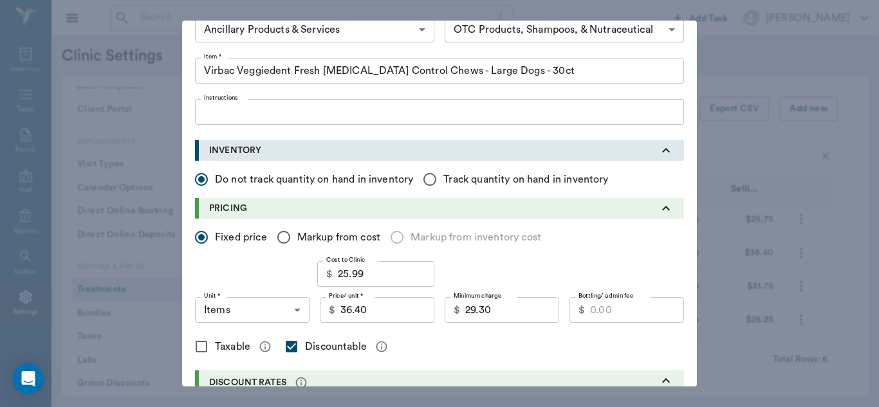
scroll to position [69, 0]
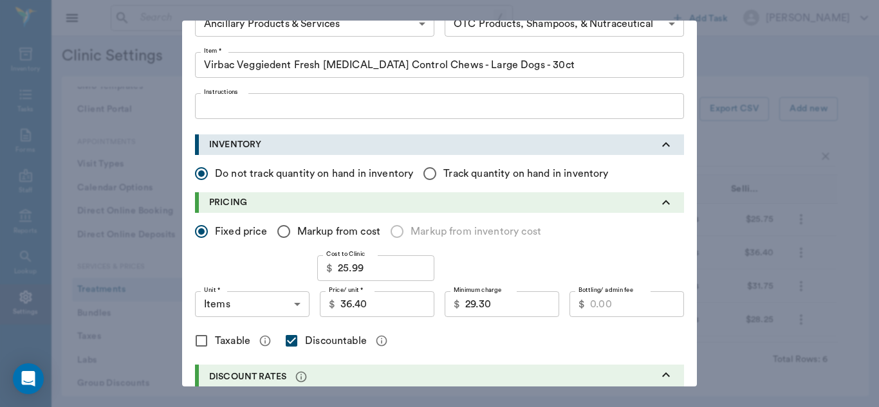
click at [196, 340] on input "Taxable" at bounding box center [201, 341] width 27 height 27
checkbox input "true"
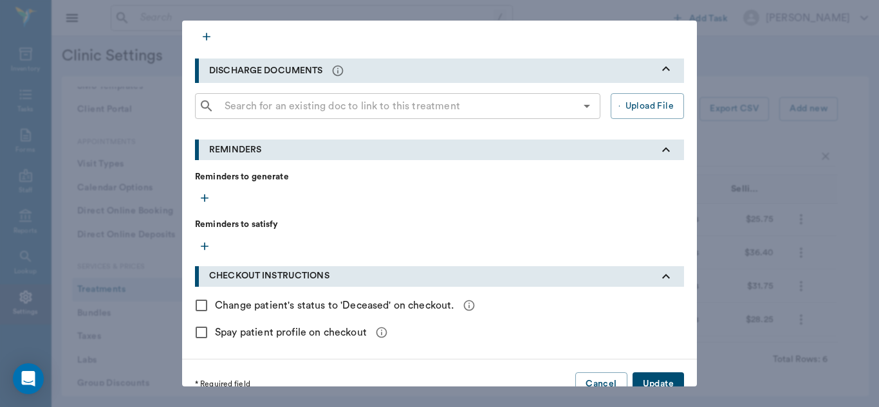
scroll to position [461, 0]
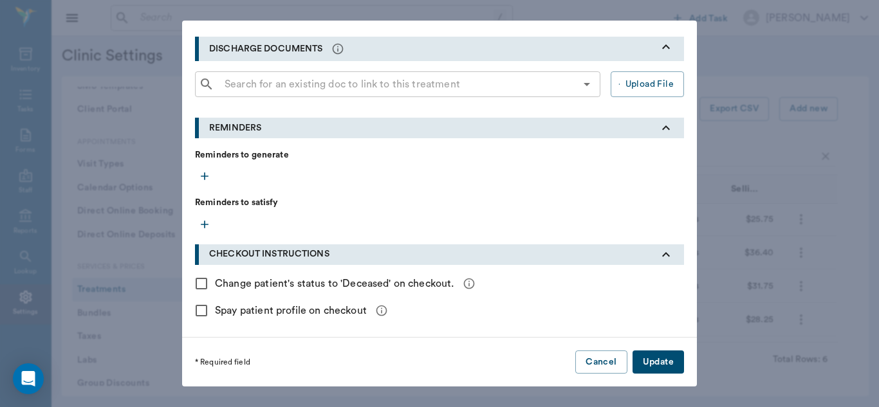
click at [651, 358] on button "Update" at bounding box center [657, 363] width 51 height 24
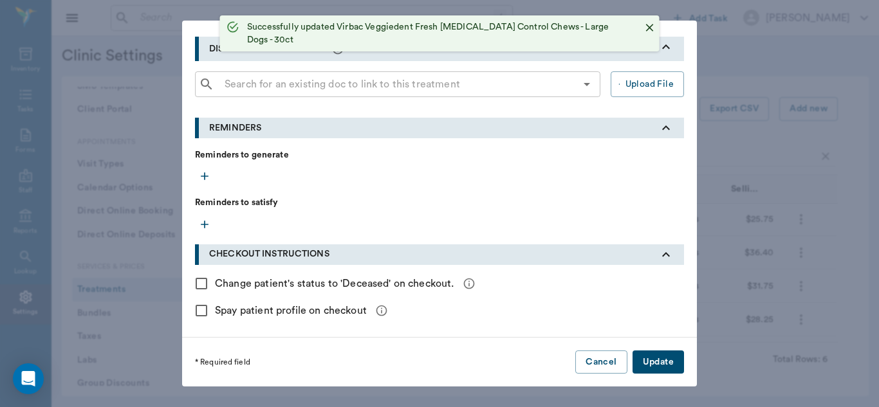
checkbox input "false"
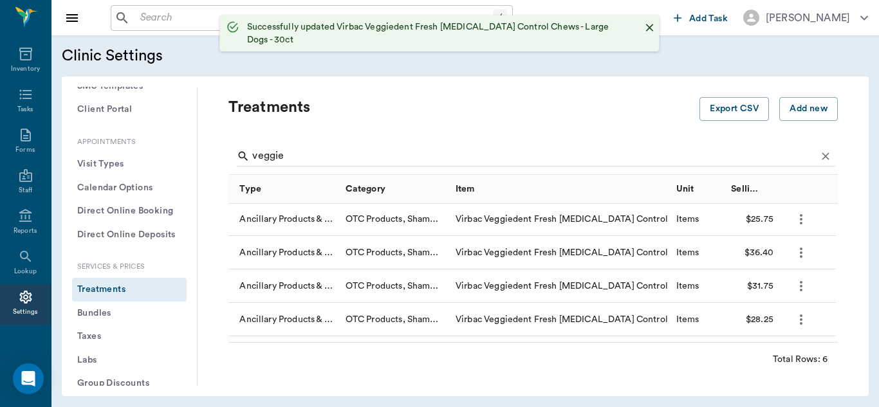
scroll to position [335, 0]
click at [799, 228] on button "more" at bounding box center [801, 219] width 22 height 22
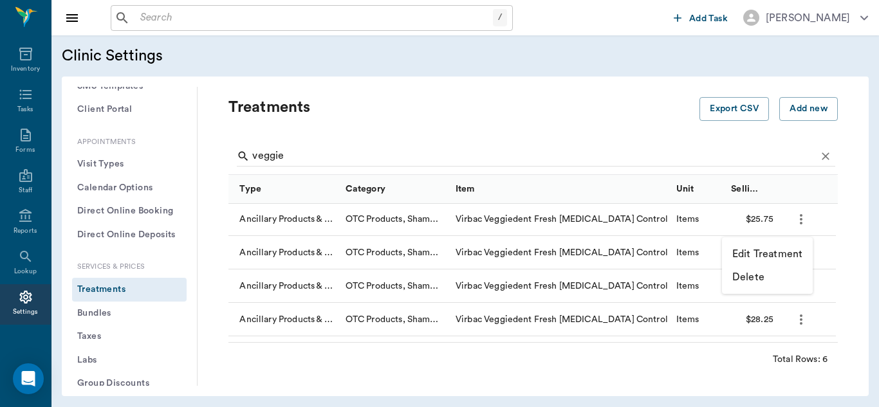
click at [753, 259] on p "Edit Treatment" at bounding box center [767, 253] width 70 height 15
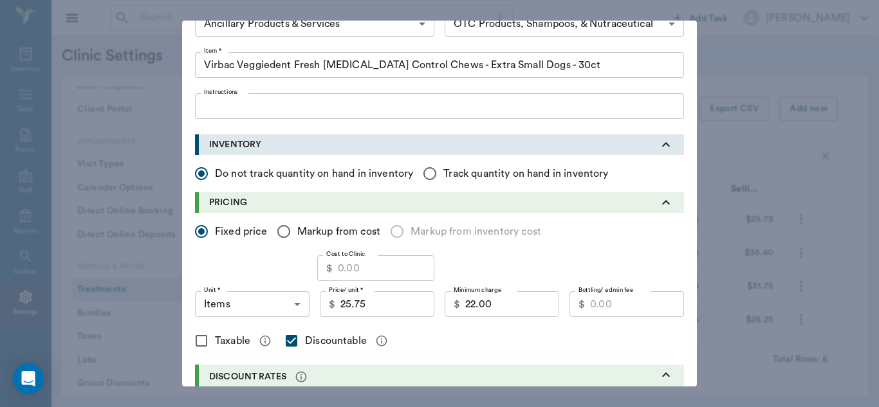
scroll to position [71, 0]
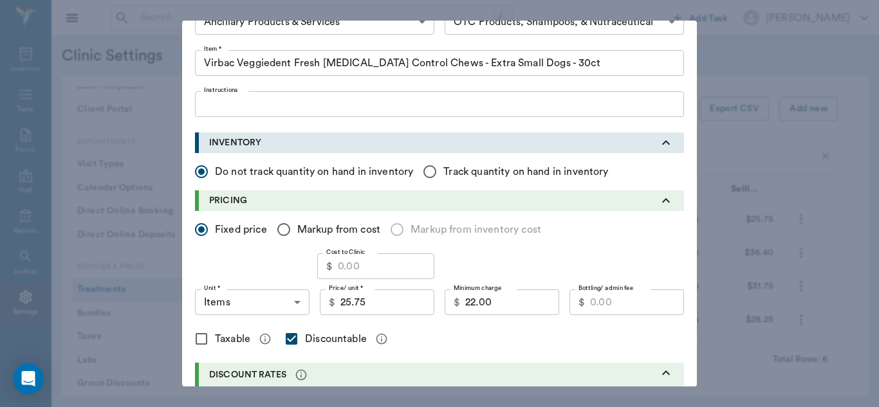
click at [196, 342] on input "Taxable" at bounding box center [201, 339] width 27 height 27
checkbox input "true"
click at [365, 306] on input "25.75" at bounding box center [387, 303] width 94 height 26
type input "24.75"
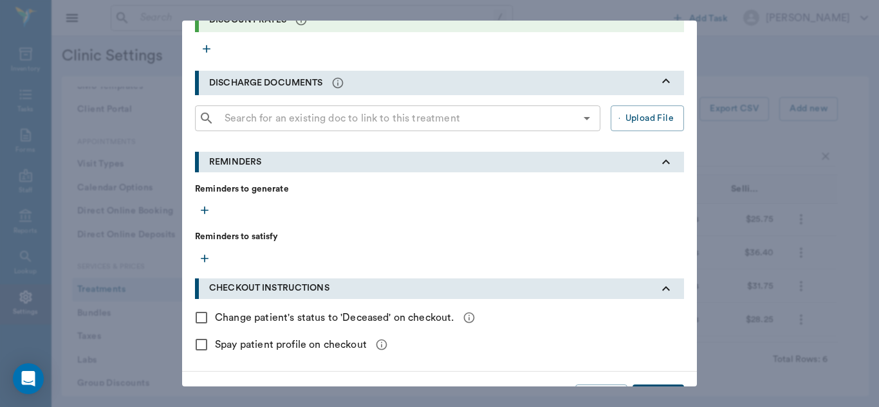
scroll to position [461, 0]
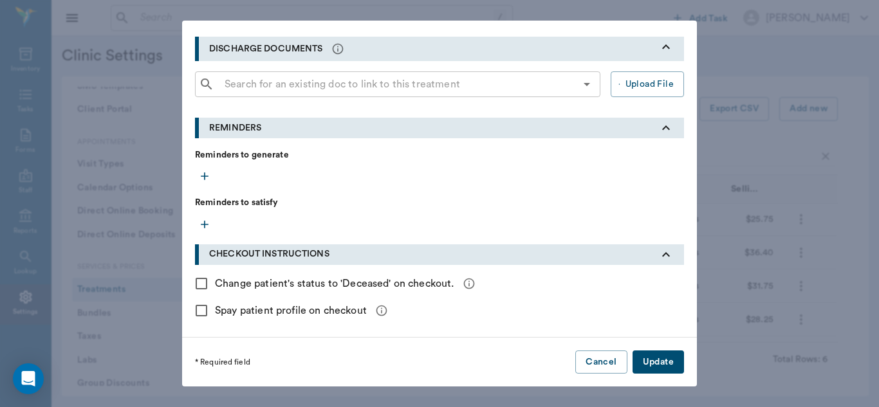
click at [669, 359] on button "Update" at bounding box center [657, 363] width 51 height 24
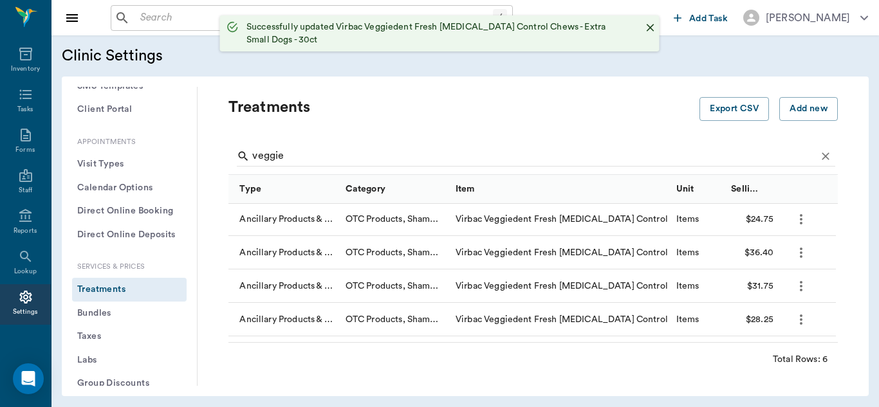
checkbox input "false"
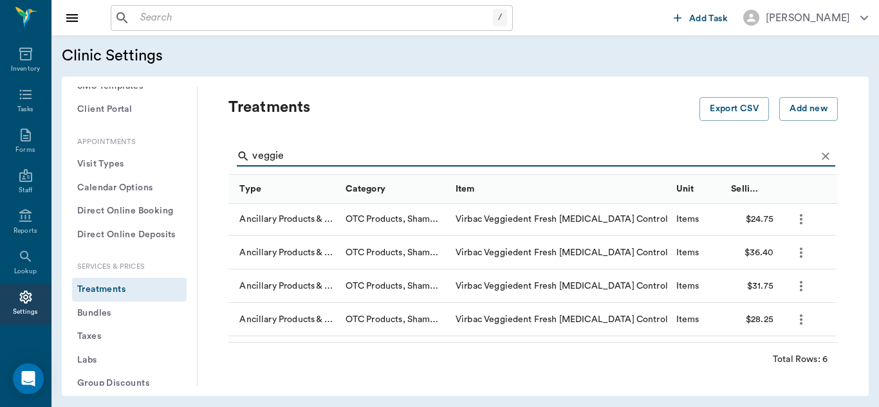
click at [314, 156] on input "veggie" at bounding box center [534, 156] width 564 height 21
type input "v"
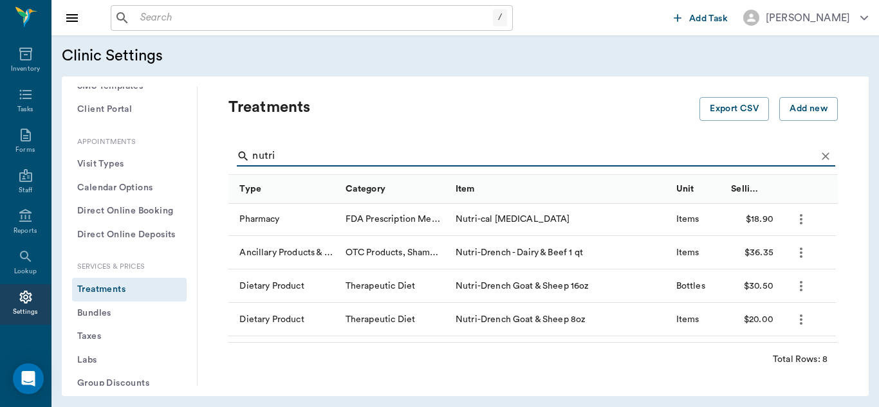
drag, startPoint x: 314, startPoint y: 156, endPoint x: 688, endPoint y: 229, distance: 380.8
click at [688, 229] on div "nutri Type Category Item Unit Selling Price/Unit Pharmacy FDA Prescription Meds…" at bounding box center [532, 256] width 609 height 237
type input "nutri"
click at [800, 221] on icon "more" at bounding box center [800, 219] width 15 height 15
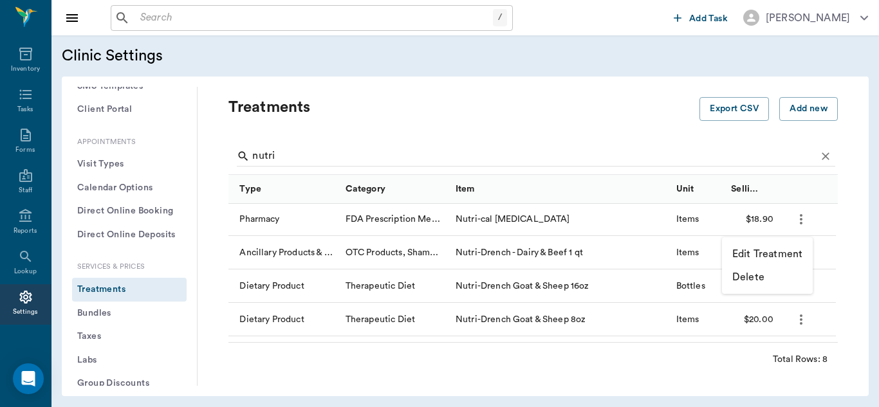
click at [774, 252] on p "Edit Treatment" at bounding box center [767, 253] width 70 height 15
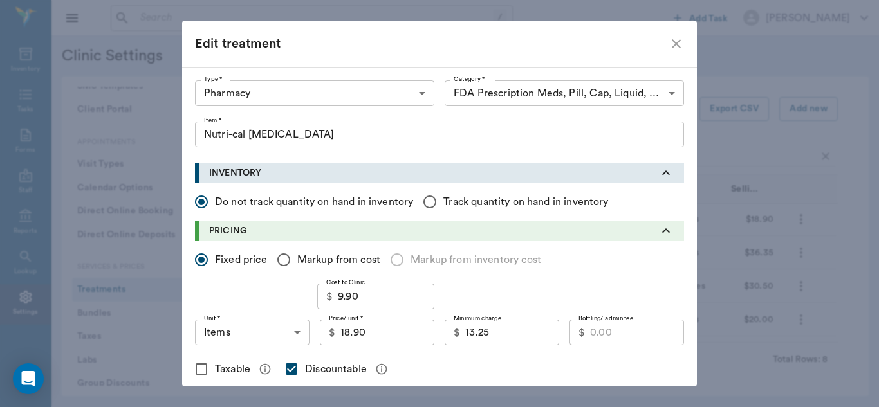
click at [672, 48] on icon "close" at bounding box center [676, 43] width 15 height 15
checkbox input "false"
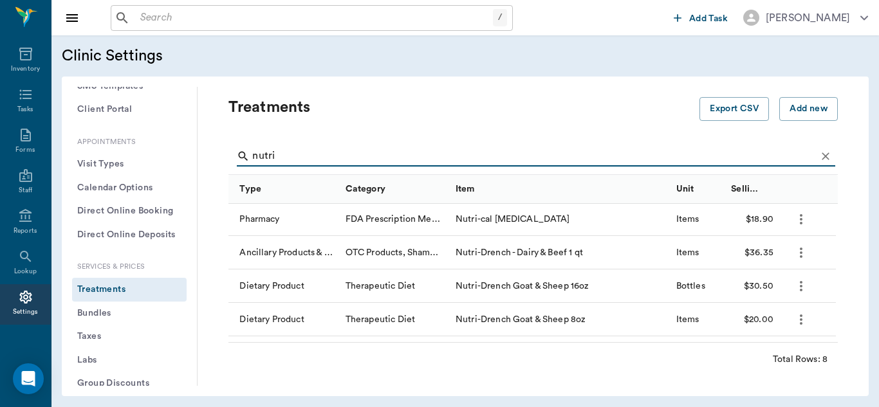
click at [303, 157] on input "nutri" at bounding box center [534, 156] width 564 height 21
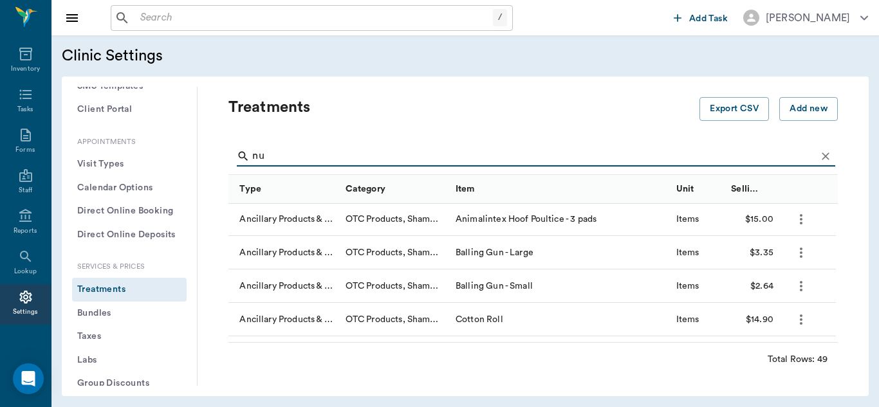
type input "n"
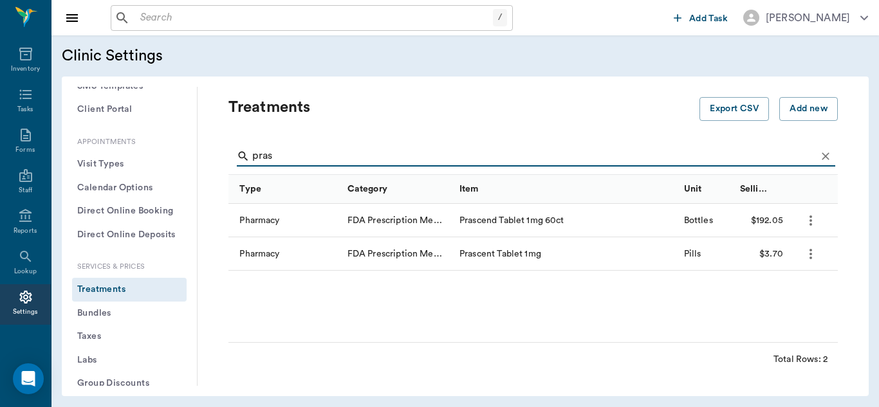
scroll to position [0, 0]
type input "prascend"
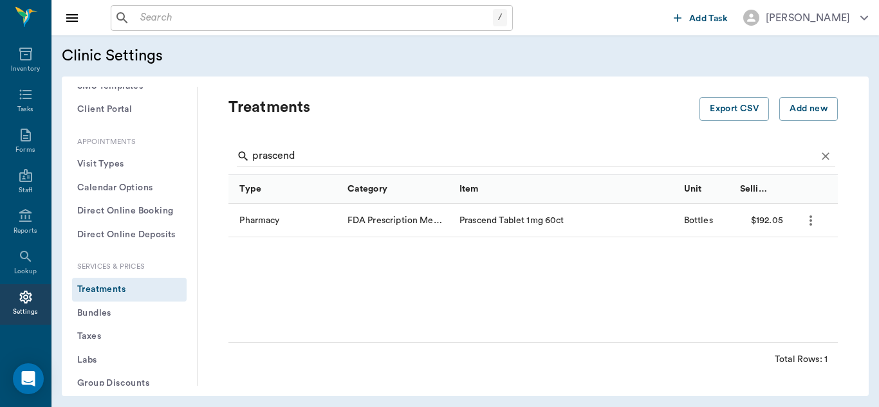
click at [812, 228] on icon "more" at bounding box center [810, 220] width 15 height 15
click at [779, 252] on p "Edit Treatment" at bounding box center [777, 255] width 70 height 15
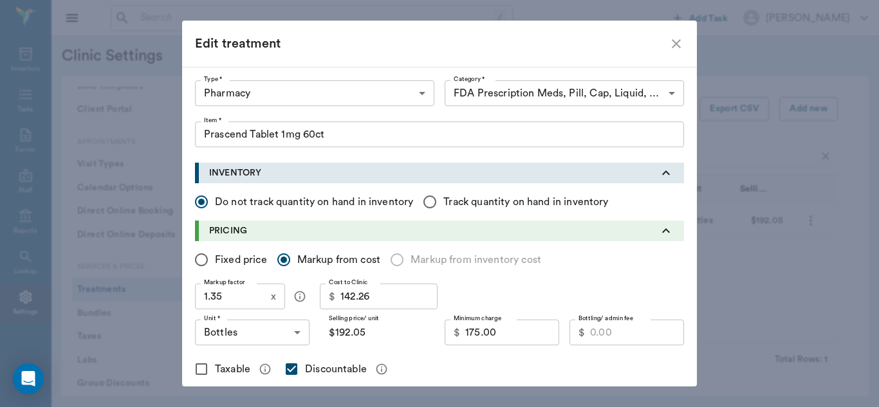
click at [376, 295] on input "142.26" at bounding box center [388, 297] width 97 height 26
type input "1"
type input "$1.35"
type input "15"
type input "$20.25"
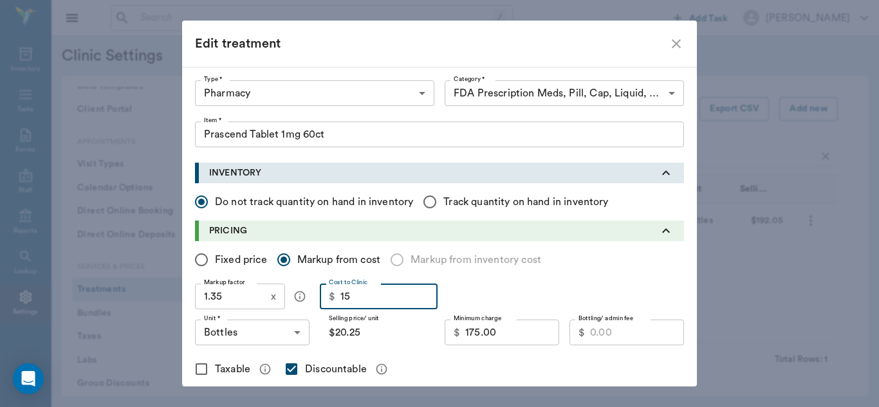
type input "152"
type input "$205.20"
type input "152.2"
type input "$205.47"
type input "152.22"
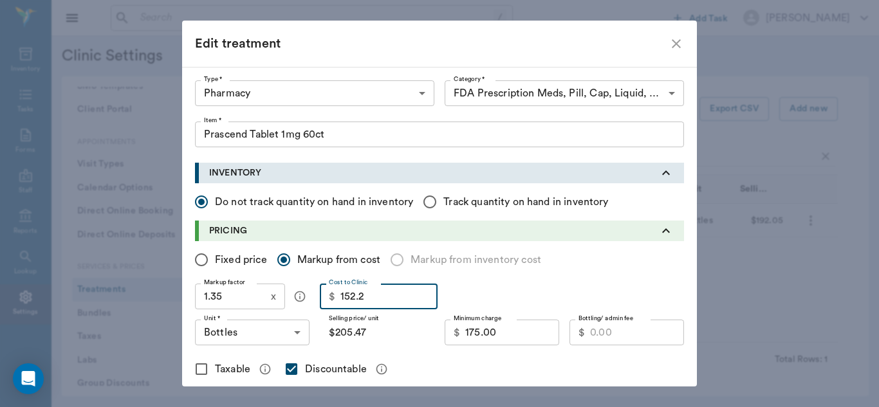
type input "$205.50"
type input "152.22"
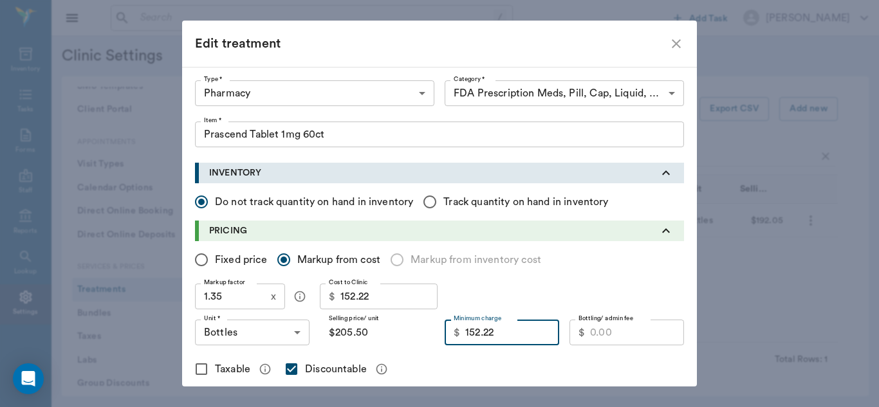
click at [521, 337] on input "152.22" at bounding box center [512, 333] width 94 height 26
type input "175.00"
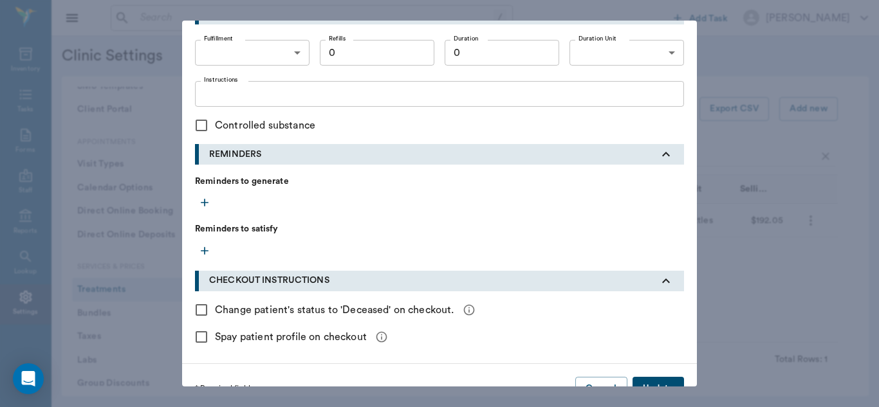
scroll to position [560, 0]
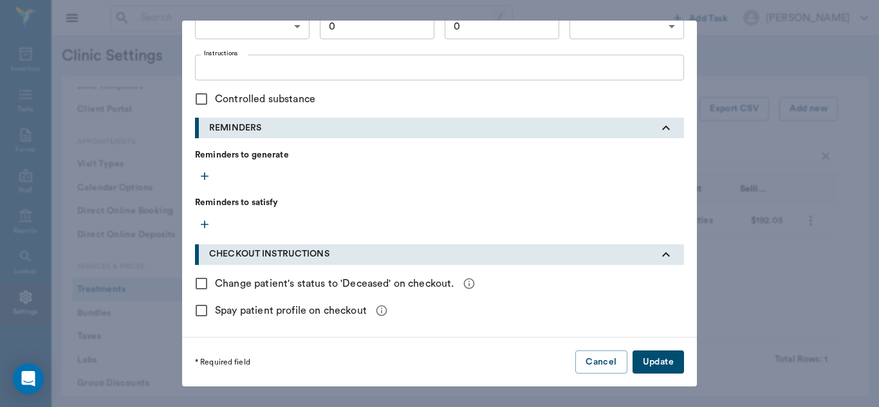
click at [669, 363] on button "Update" at bounding box center [657, 363] width 51 height 24
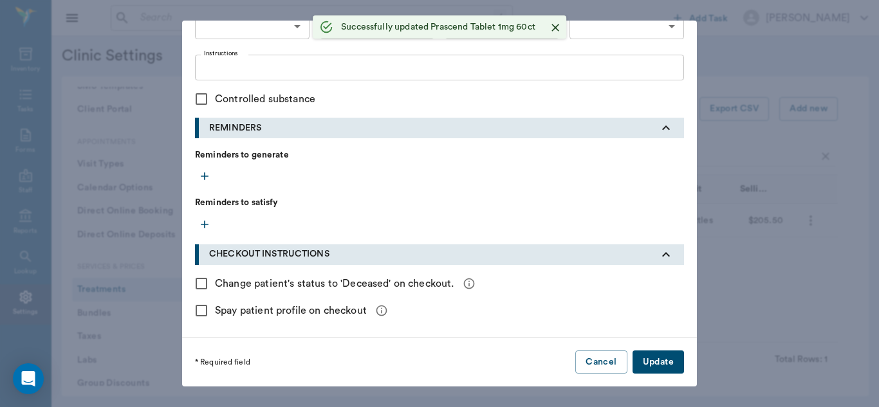
radio input "true"
checkbox input "false"
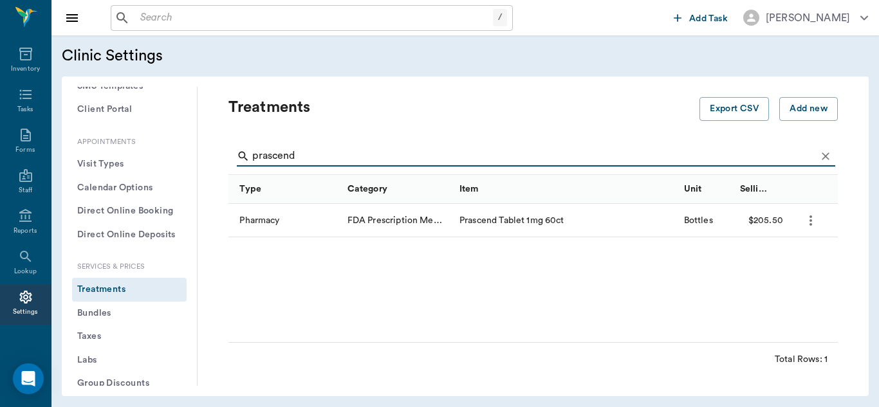
click at [349, 157] on input "prascend" at bounding box center [534, 156] width 564 height 21
type input "p"
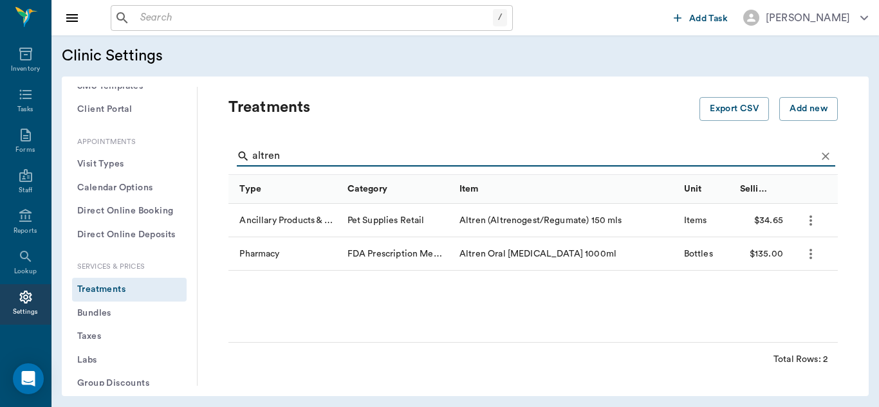
type input "altren"
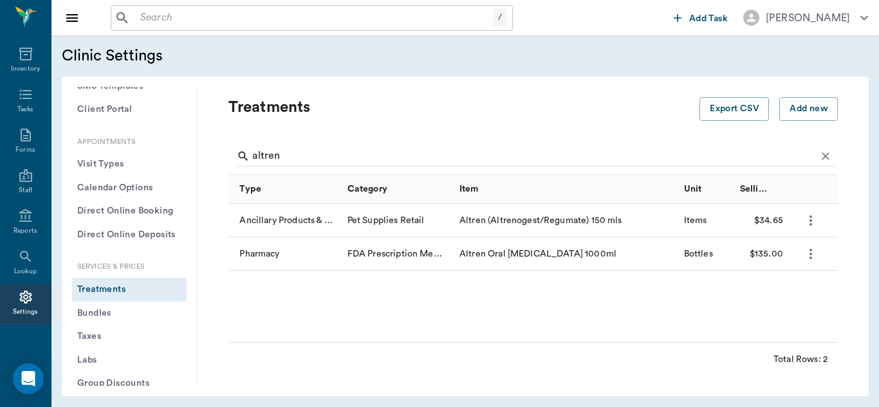
click at [813, 255] on icon "more" at bounding box center [810, 253] width 15 height 15
click at [773, 291] on p "Edit Treatment" at bounding box center [777, 288] width 70 height 15
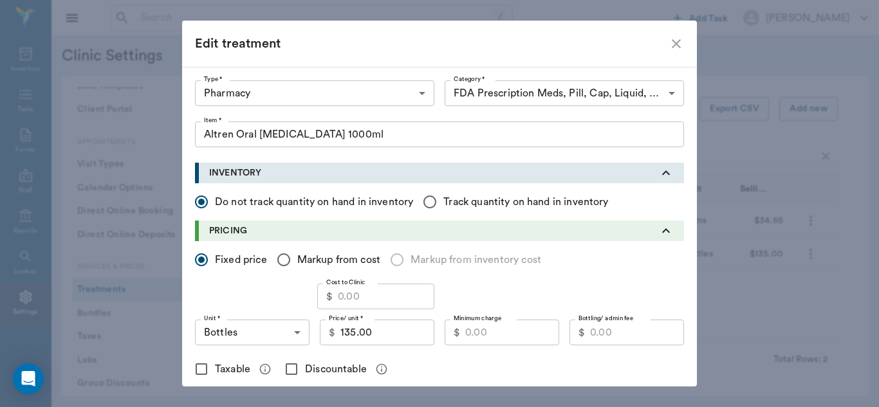
click at [342, 297] on input "Cost to Clinic" at bounding box center [386, 297] width 97 height 26
type input "88.00"
click at [383, 334] on input "135.00" at bounding box center [387, 333] width 94 height 26
type input "145.20"
click at [286, 372] on input "Discountable" at bounding box center [291, 369] width 27 height 27
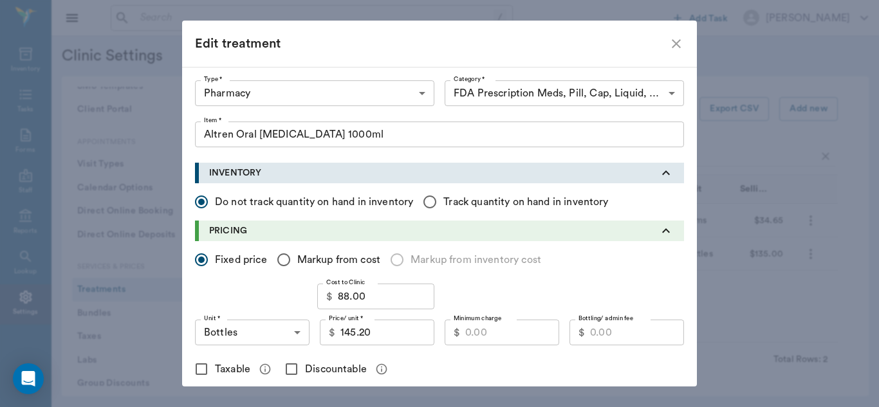
checkbox input "true"
click at [490, 338] on input "Minimum charge" at bounding box center [512, 333] width 94 height 26
type input "105.00"
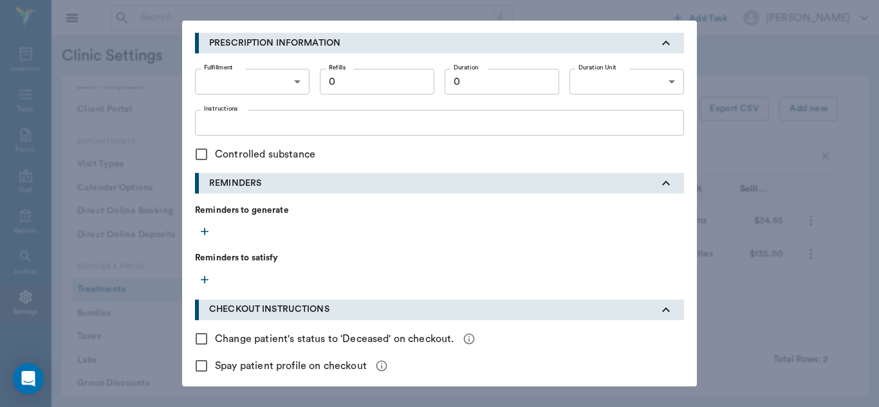
scroll to position [560, 0]
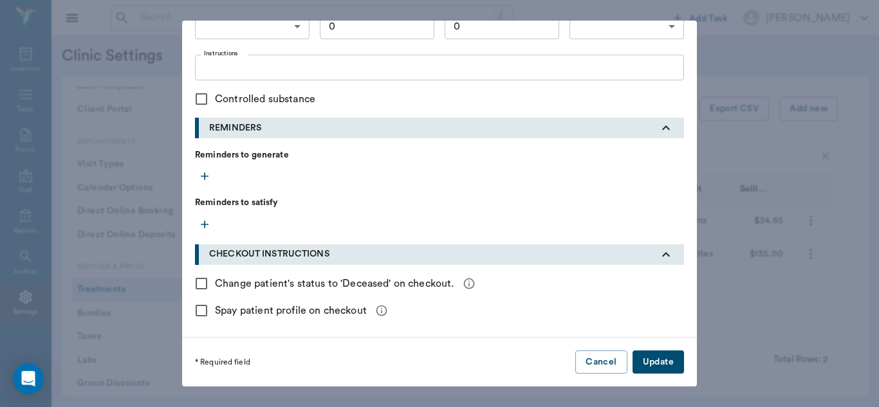
click at [654, 365] on button "Update" at bounding box center [657, 363] width 51 height 24
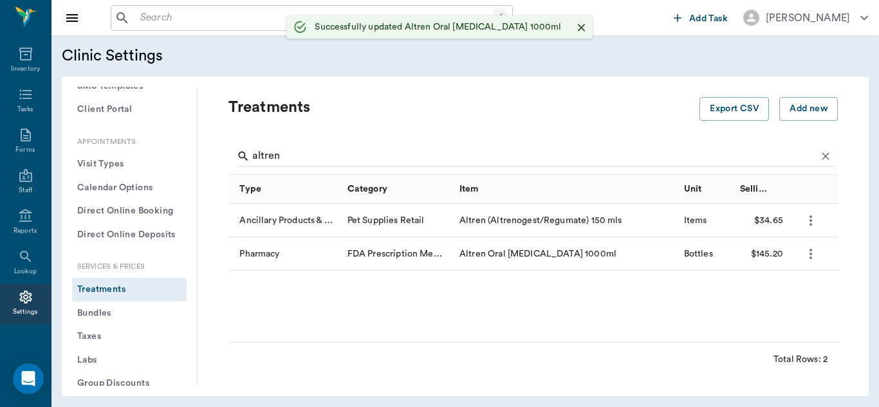
scroll to position [0, 0]
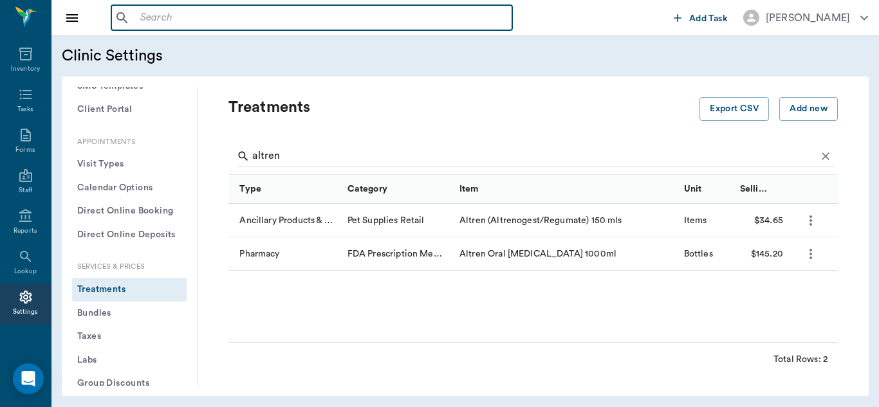
click at [210, 18] on input "text" at bounding box center [321, 18] width 372 height 18
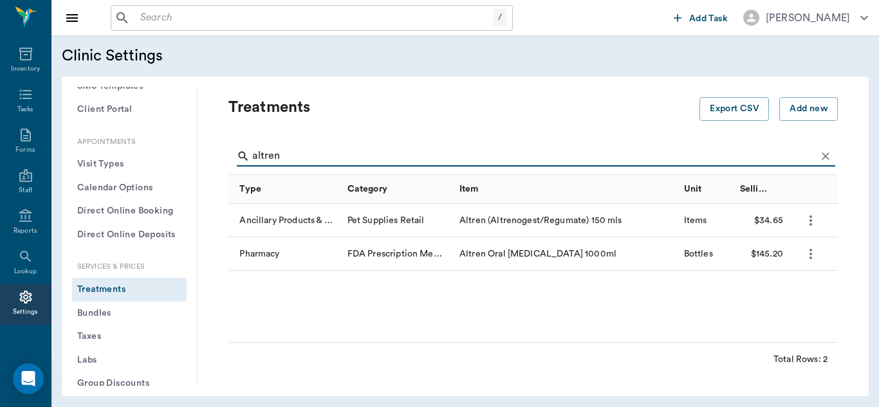
click at [305, 162] on input "altren" at bounding box center [534, 156] width 564 height 21
type input "a"
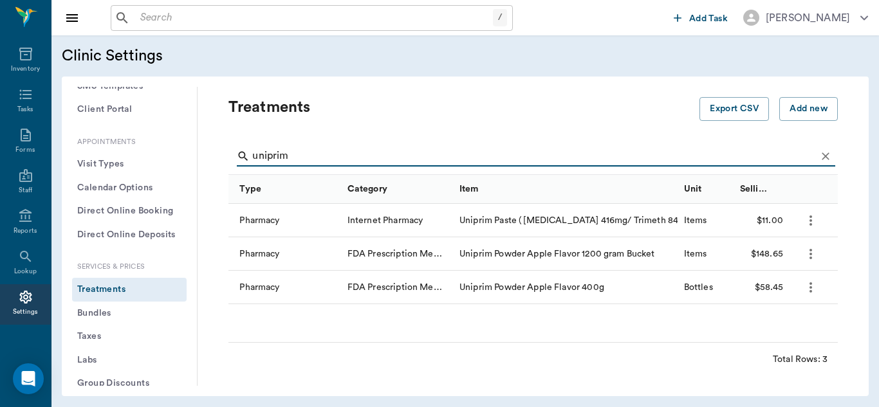
type input "uniprim"
click at [812, 289] on icon "more" at bounding box center [810, 287] width 15 height 15
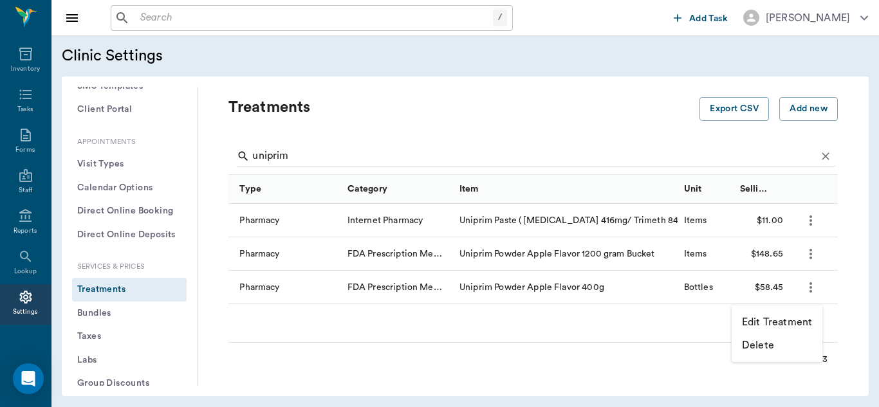
click at [777, 324] on p "Edit Treatment" at bounding box center [777, 322] width 70 height 15
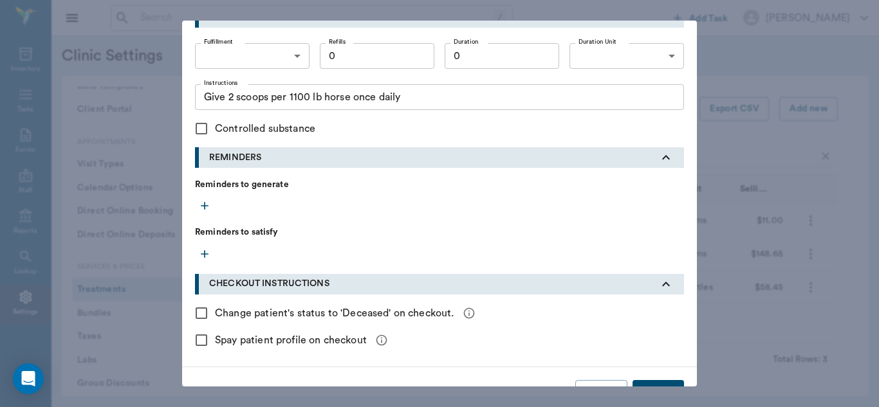
scroll to position [560, 0]
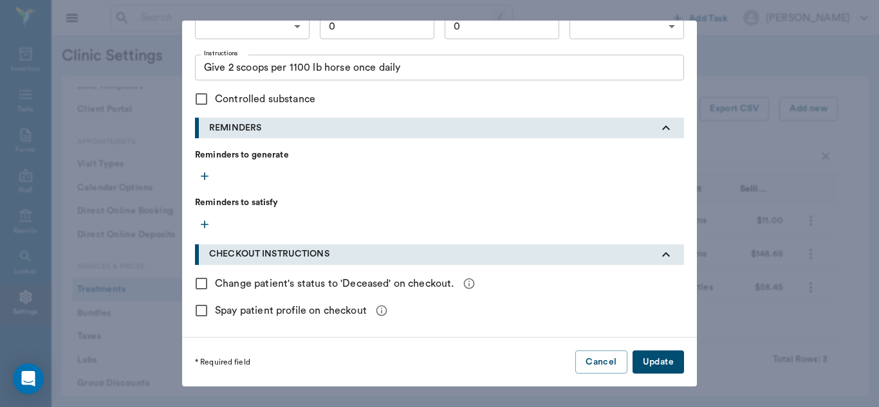
click at [670, 361] on button "Update" at bounding box center [657, 363] width 51 height 24
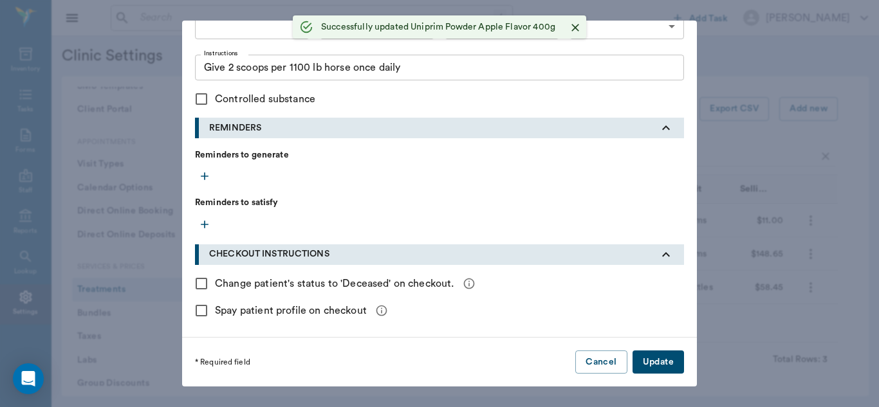
checkbox input "false"
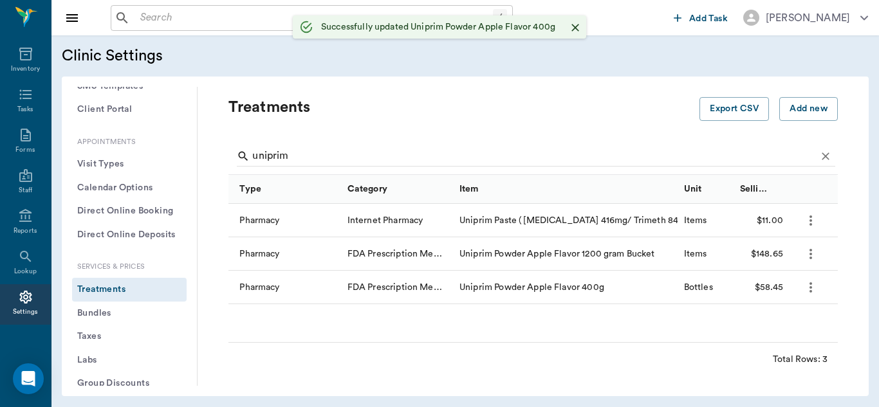
scroll to position [334, 0]
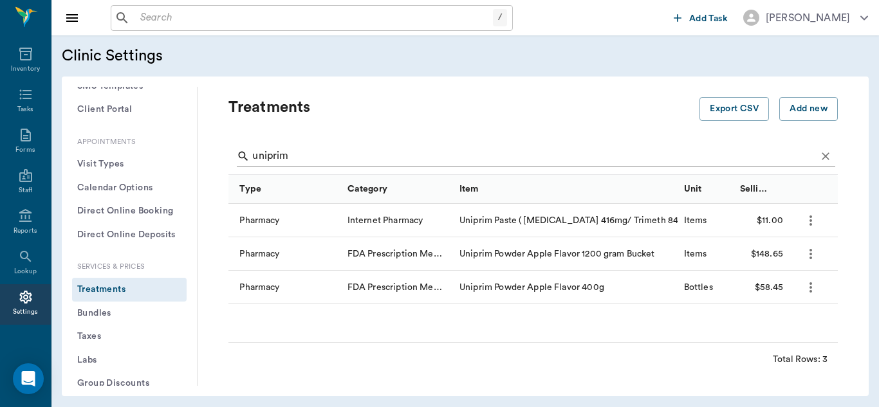
click at [306, 156] on input "uniprim" at bounding box center [534, 156] width 564 height 21
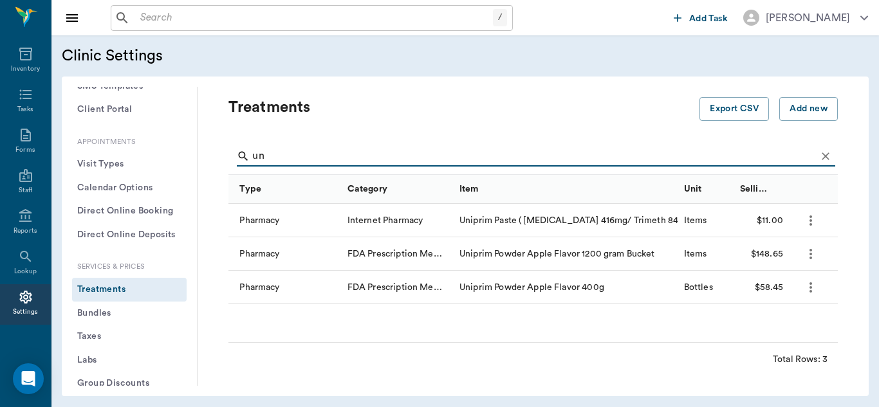
type input "u"
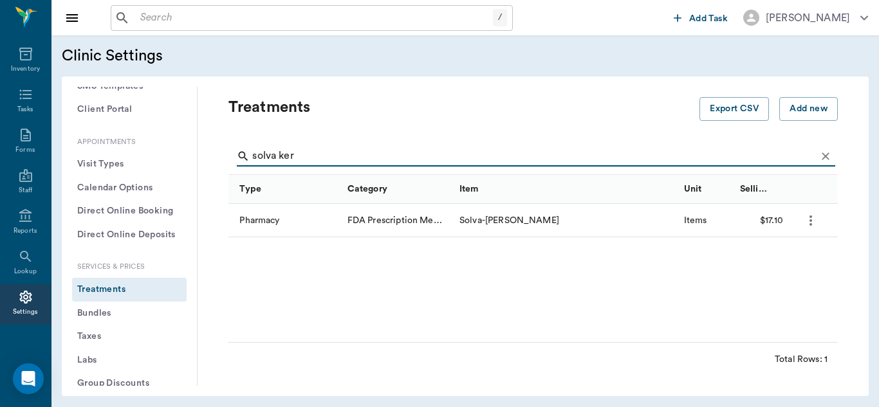
type input "solva ker"
click at [811, 221] on icon "more" at bounding box center [810, 221] width 3 height 10
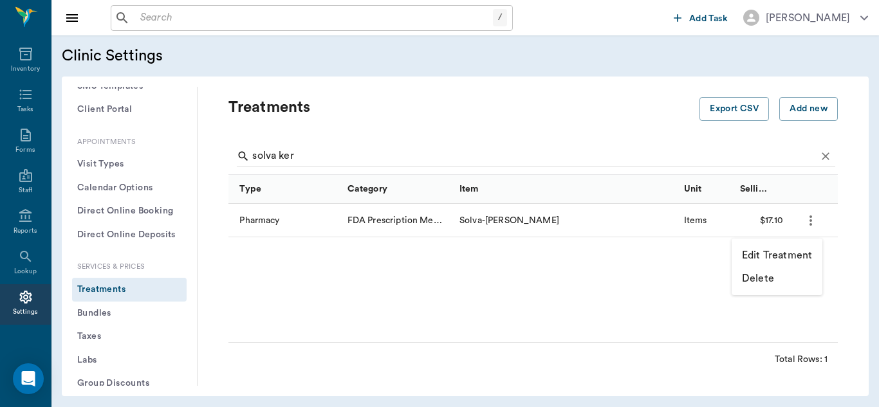
click at [771, 254] on p "Edit Treatment" at bounding box center [777, 255] width 70 height 15
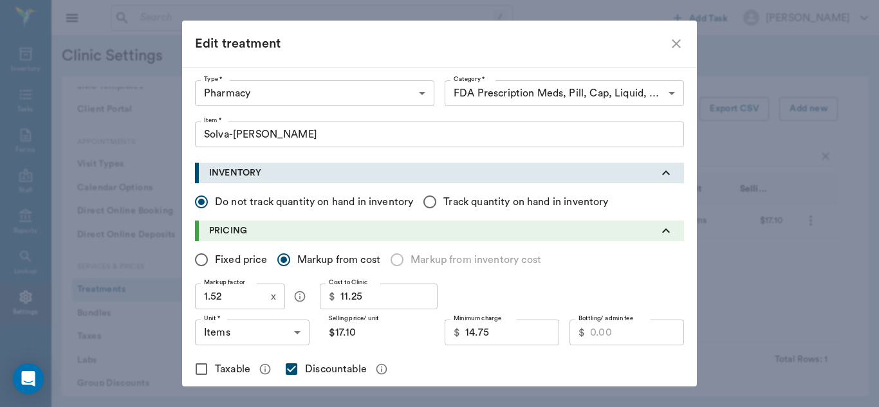
click at [370, 337] on input "$17.10" at bounding box center [377, 333] width 115 height 26
click at [197, 257] on input "Fixed price" at bounding box center [201, 259] width 27 height 27
radio input "true"
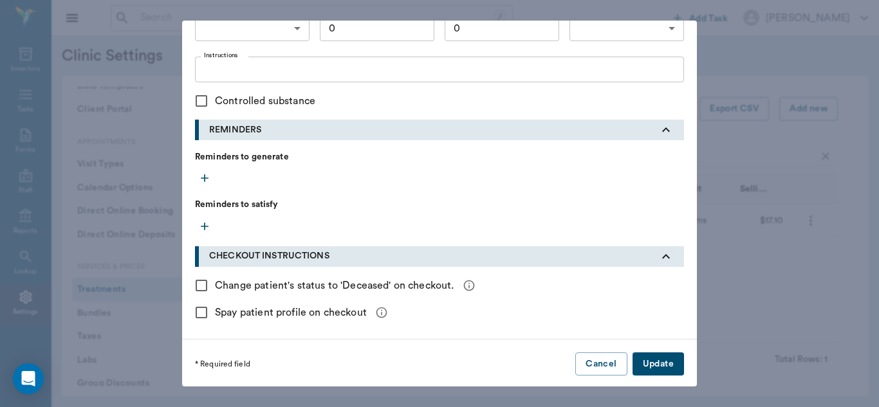
scroll to position [560, 0]
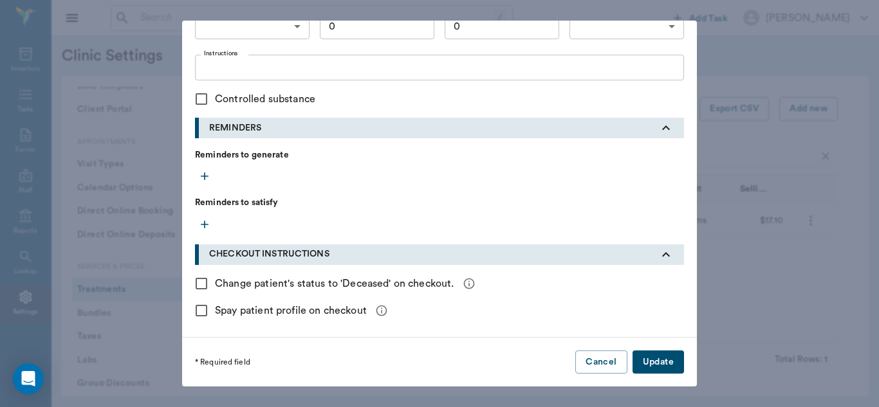
click at [654, 363] on button "Update" at bounding box center [657, 363] width 51 height 24
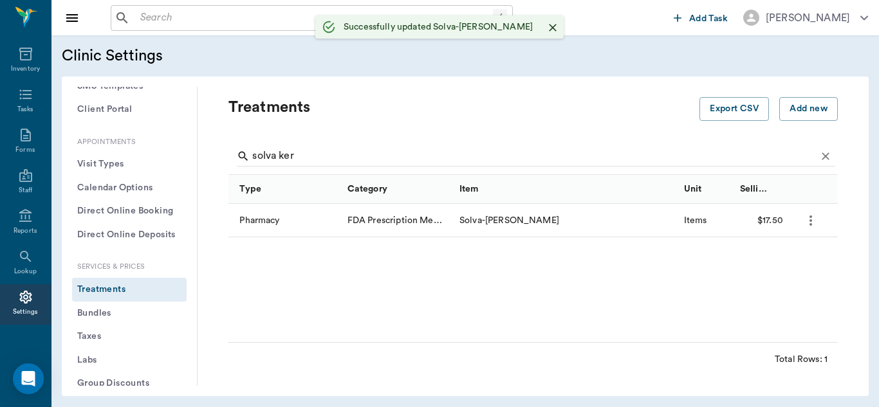
scroll to position [0, 0]
click at [305, 149] on input "solva ker" at bounding box center [534, 156] width 564 height 21
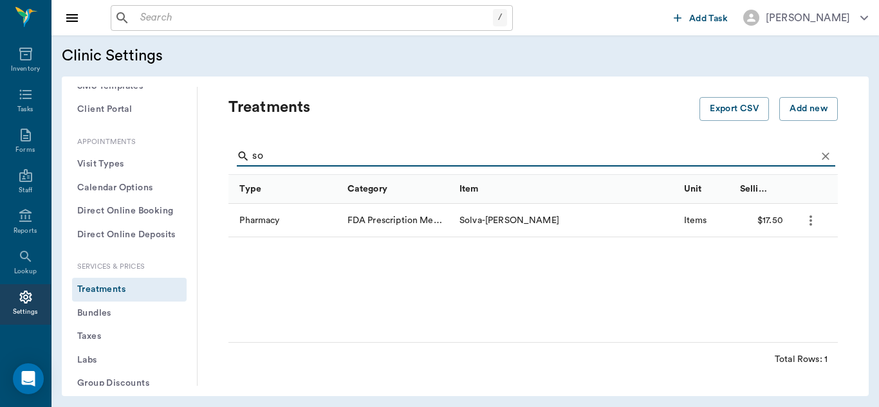
type input "s"
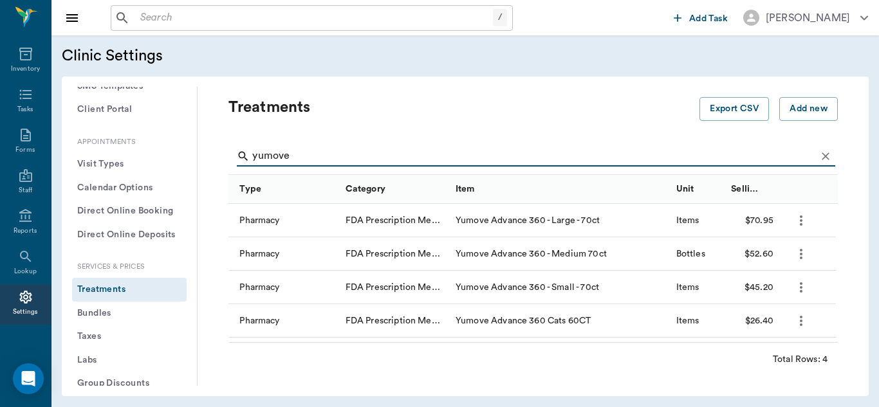
type input "yumove"
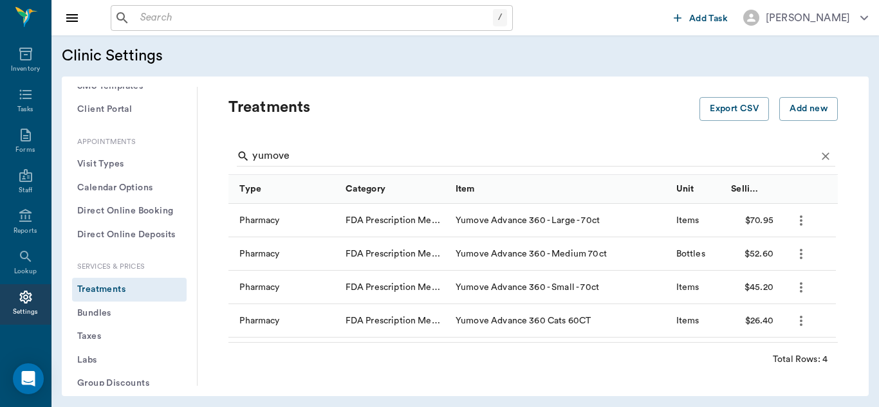
click at [806, 223] on icon "more" at bounding box center [800, 220] width 15 height 15
click at [778, 253] on p "Edit Treatment" at bounding box center [767, 255] width 70 height 15
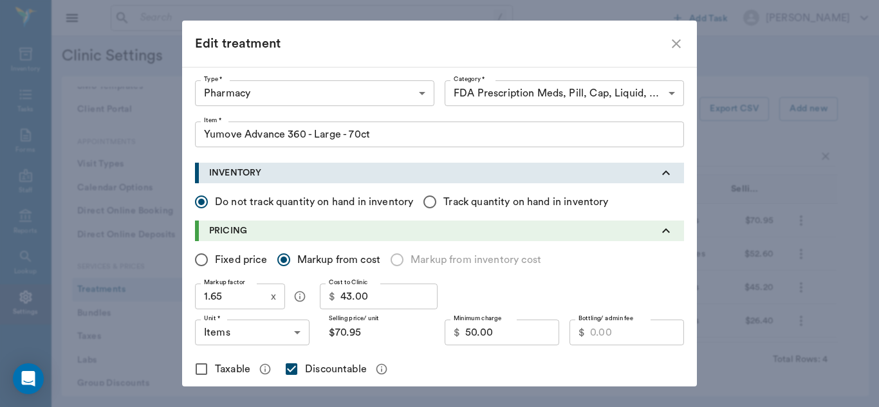
click at [231, 294] on input "1.65" at bounding box center [230, 297] width 71 height 26
type input "1"
type input "$43.00"
type input "1.5"
type input "$64.50"
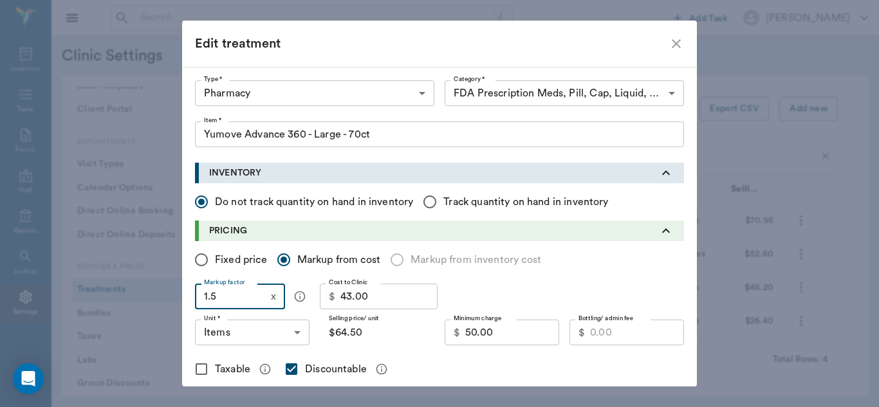
type input "1.5"
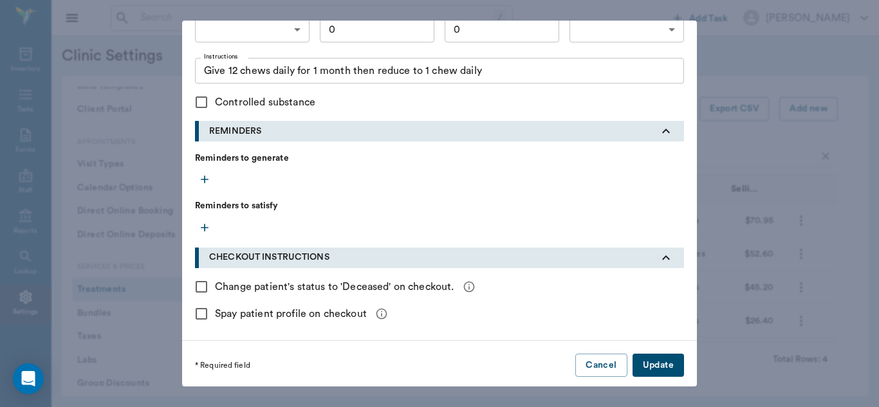
scroll to position [560, 0]
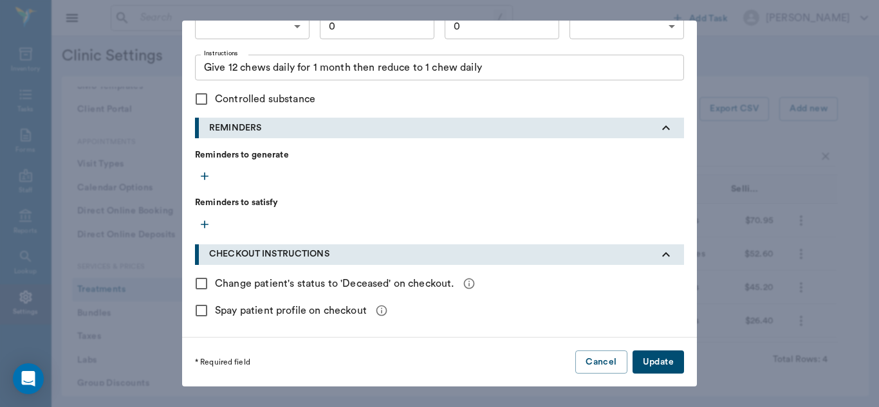
click at [655, 364] on button "Update" at bounding box center [657, 363] width 51 height 24
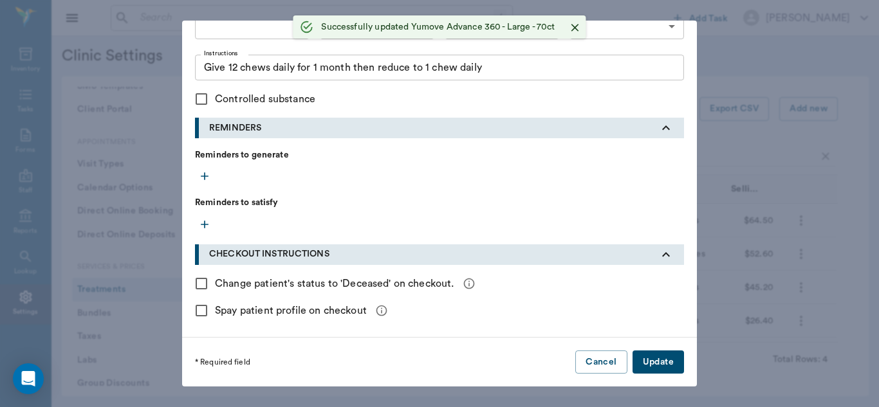
radio input "true"
checkbox input "false"
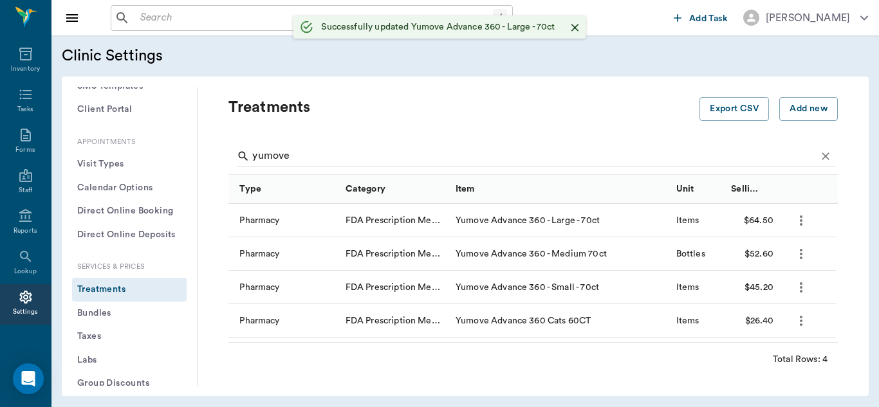
scroll to position [334, 0]
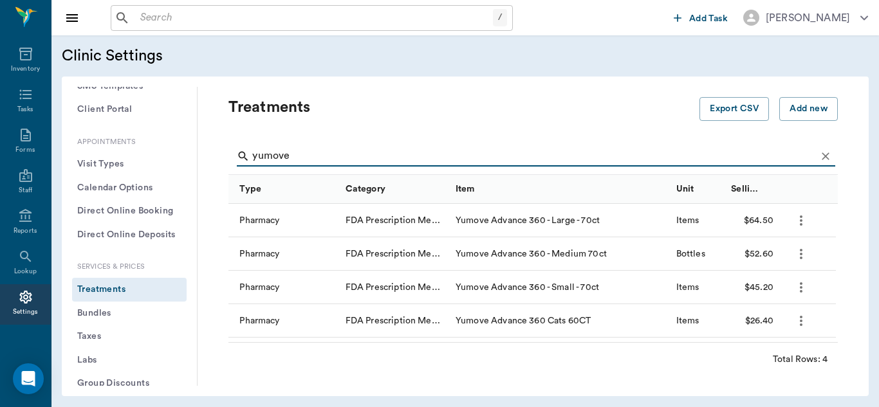
click at [316, 157] on input "yumove" at bounding box center [534, 156] width 564 height 21
type input "y"
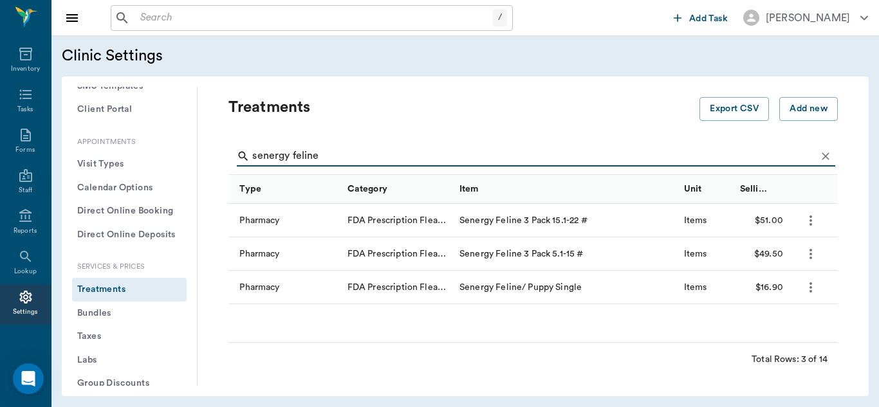
type input "senergy feline"
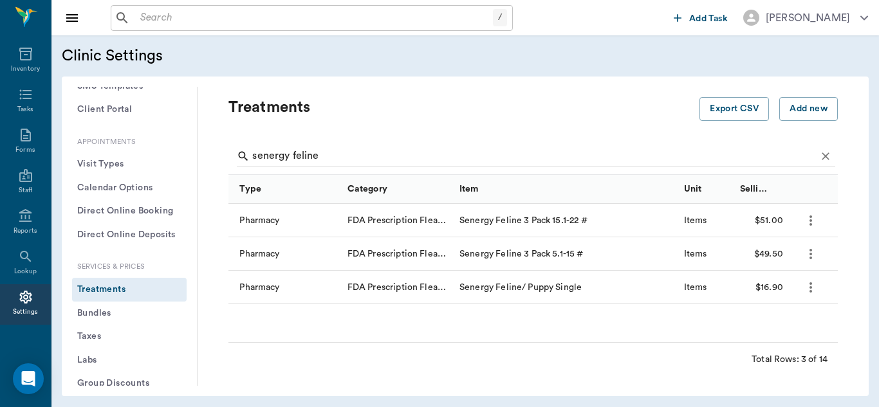
click at [806, 260] on icon "more" at bounding box center [810, 253] width 15 height 15
click at [770, 291] on p "Edit Treatment" at bounding box center [777, 288] width 70 height 15
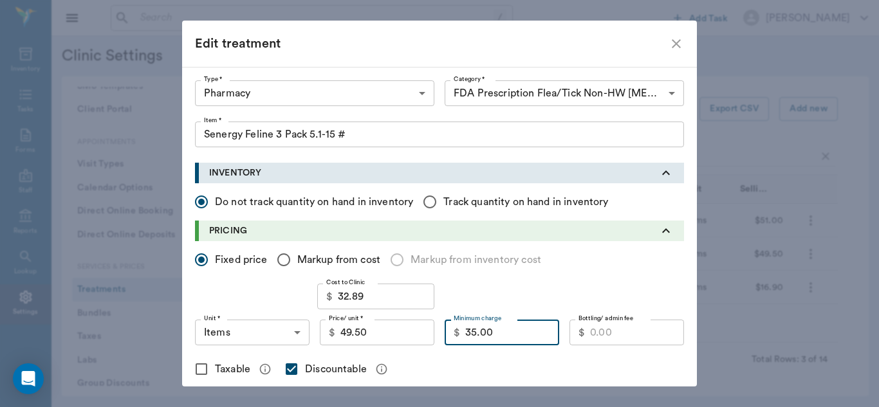
click at [499, 335] on input "35.00" at bounding box center [512, 333] width 94 height 26
type input "36.00"
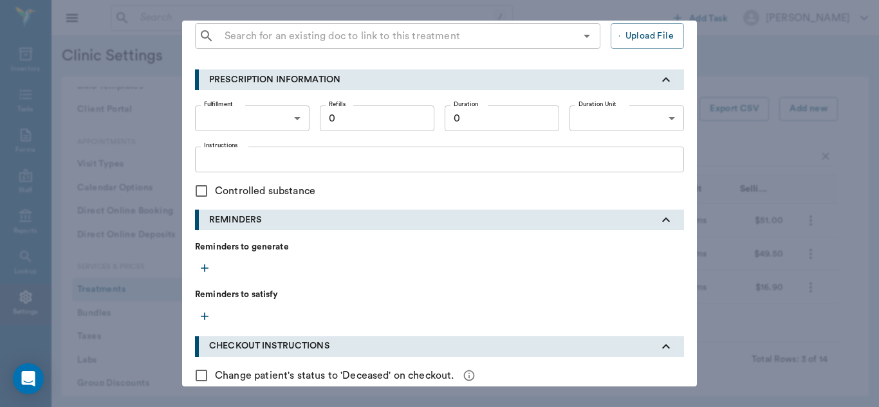
scroll to position [560, 0]
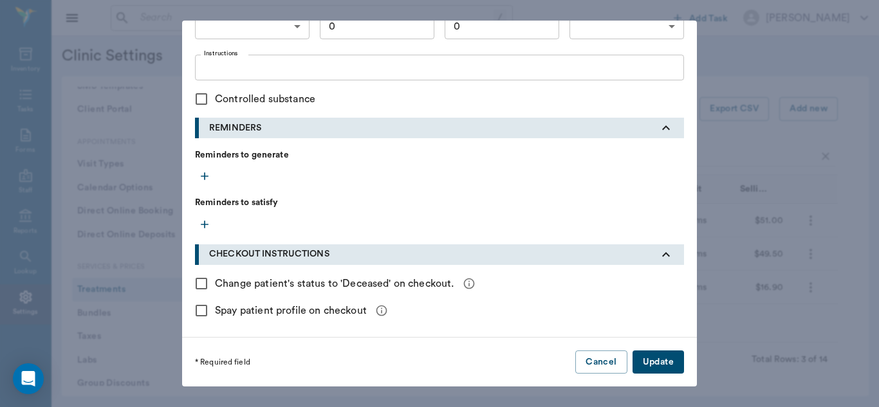
click at [638, 356] on button "Update" at bounding box center [657, 363] width 51 height 24
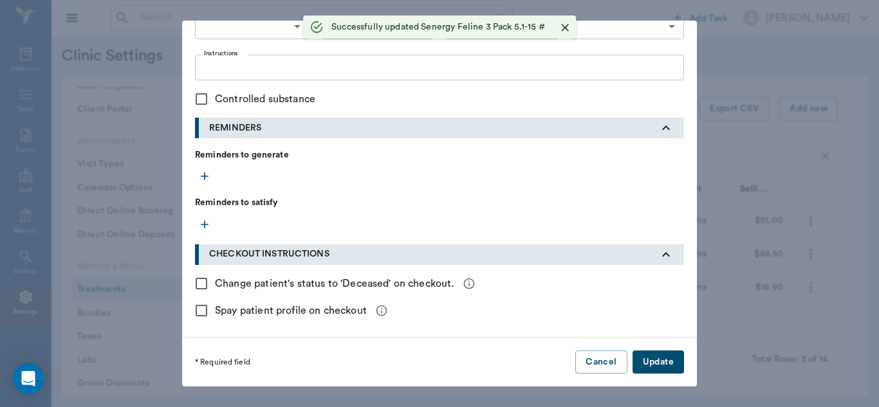
checkbox input "false"
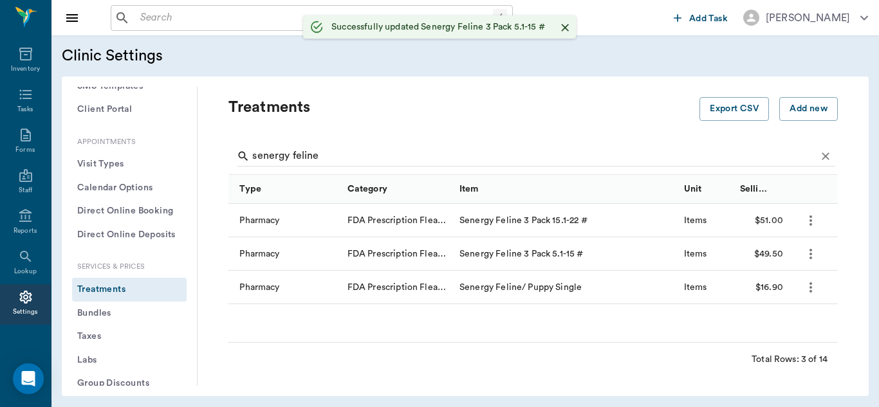
scroll to position [334, 0]
click at [339, 155] on input "senergy feline" at bounding box center [534, 156] width 564 height 21
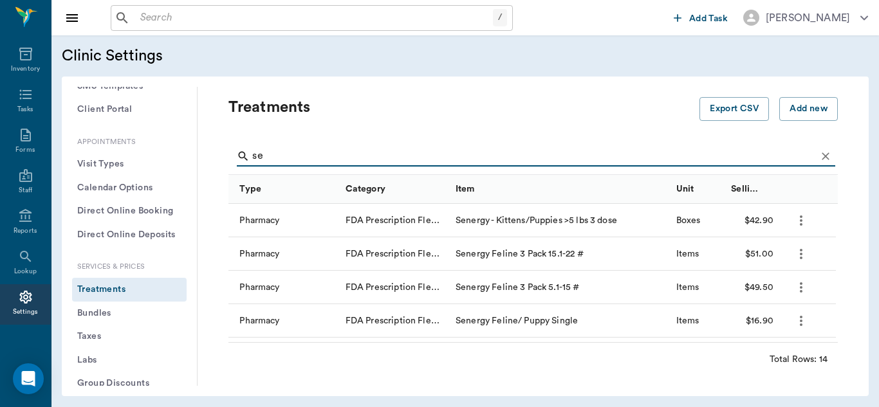
type input "s"
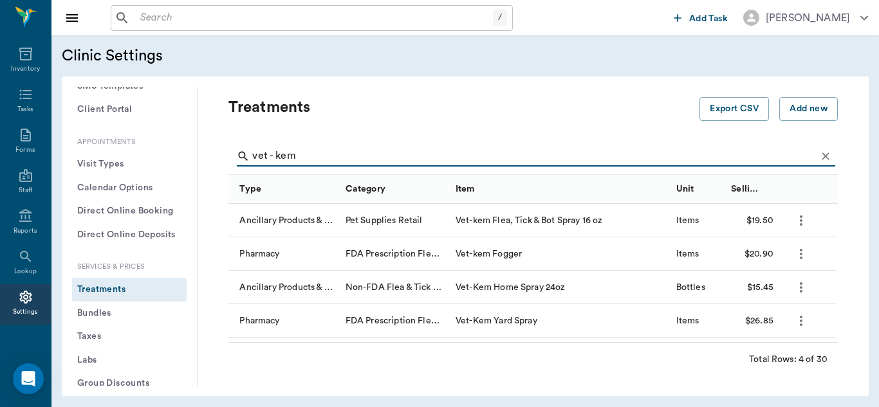
type input "vet - kem"
click at [802, 288] on icon "more" at bounding box center [801, 287] width 3 height 10
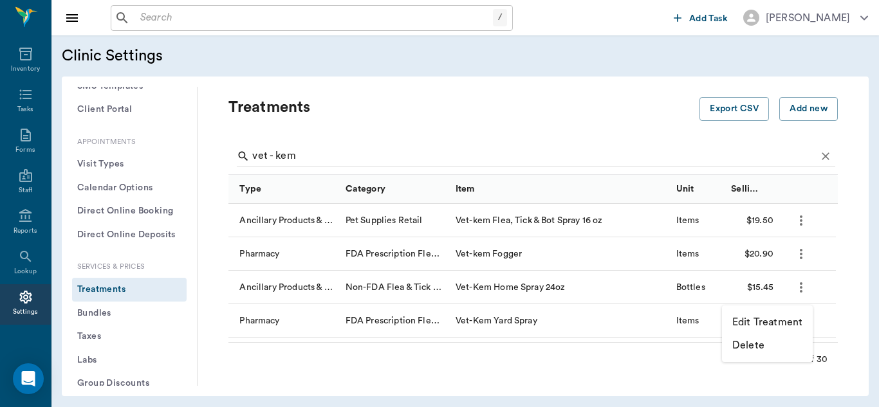
click at [768, 324] on p "Edit Treatment" at bounding box center [767, 322] width 70 height 15
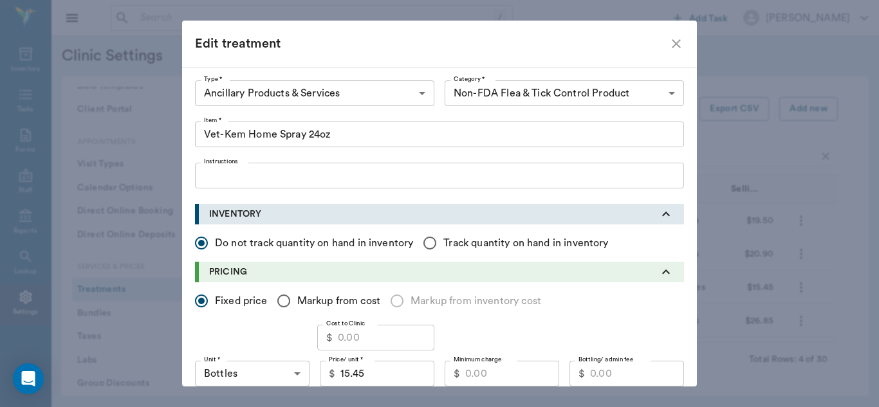
click at [372, 337] on input "Cost to Clinic" at bounding box center [386, 338] width 97 height 26
type input "12.16"
click at [382, 377] on input "15.45" at bounding box center [387, 374] width 94 height 26
type input "16.25"
click at [281, 301] on input "Markup from cost" at bounding box center [283, 301] width 27 height 27
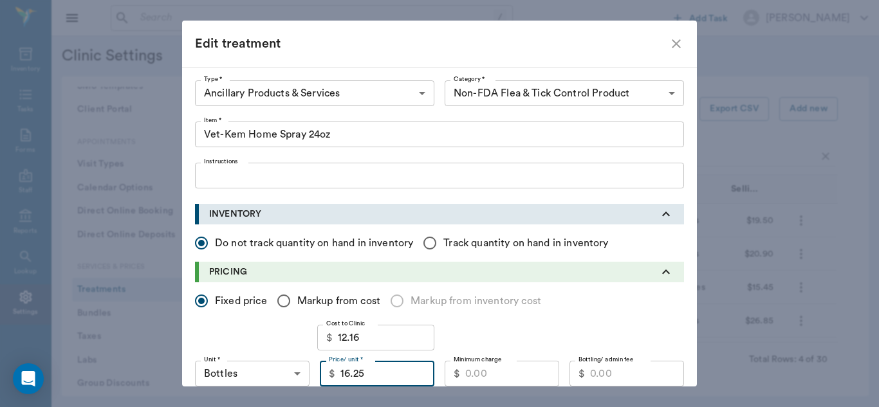
radio input "true"
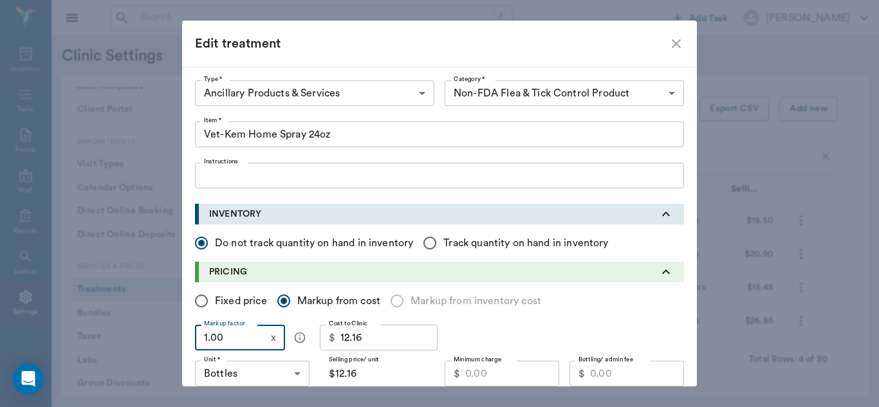
click at [246, 341] on input "1.00" at bounding box center [230, 338] width 71 height 26
type input "1.5"
type input "$18.24"
type input "1."
type input "$12.16"
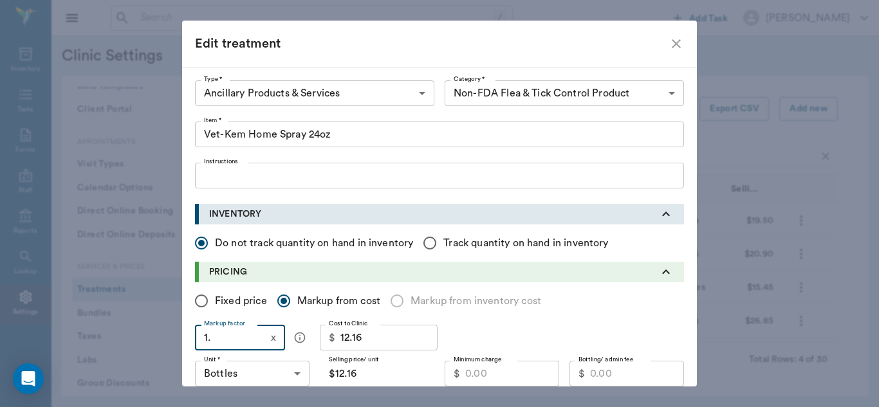
type input "1.4"
type input "$17.02"
type input "1."
type input "$12.16"
type input "1.3"
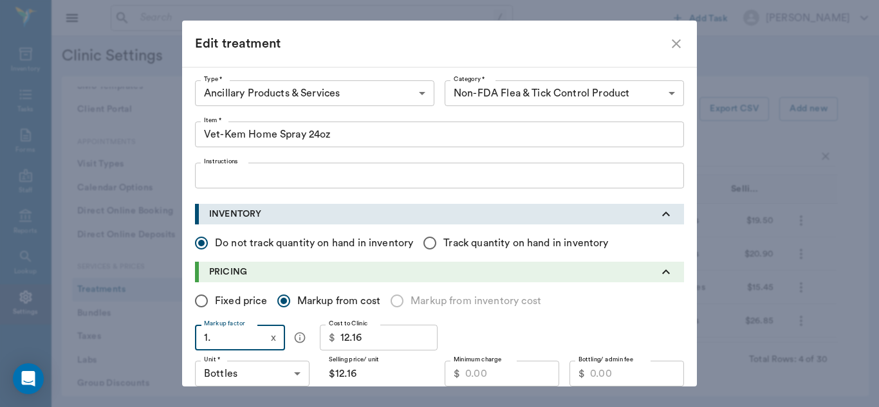
type input "$15.81"
type input "1.35"
click at [198, 302] on input "Fixed price" at bounding box center [201, 301] width 27 height 27
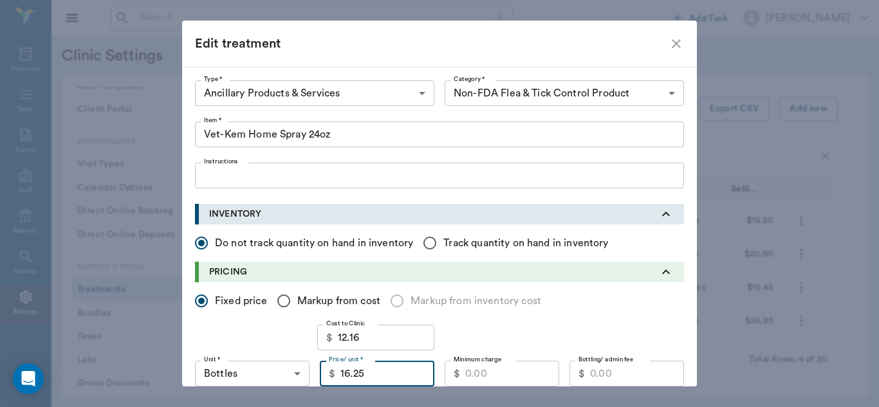
click at [369, 381] on input "16.25" at bounding box center [387, 374] width 94 height 26
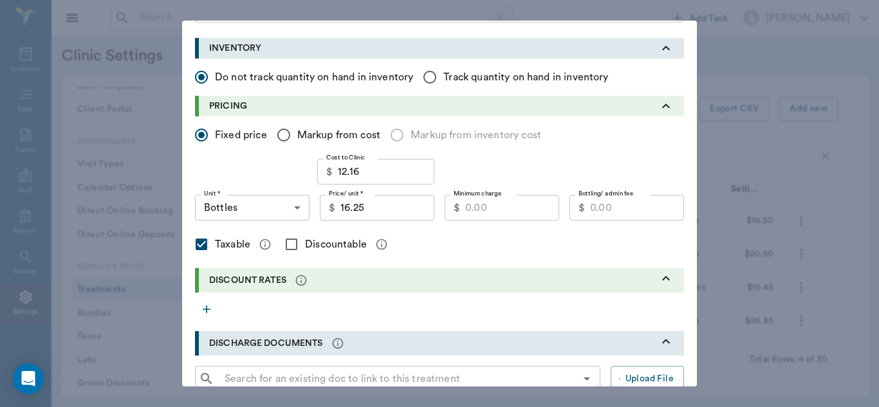
scroll to position [171, 0]
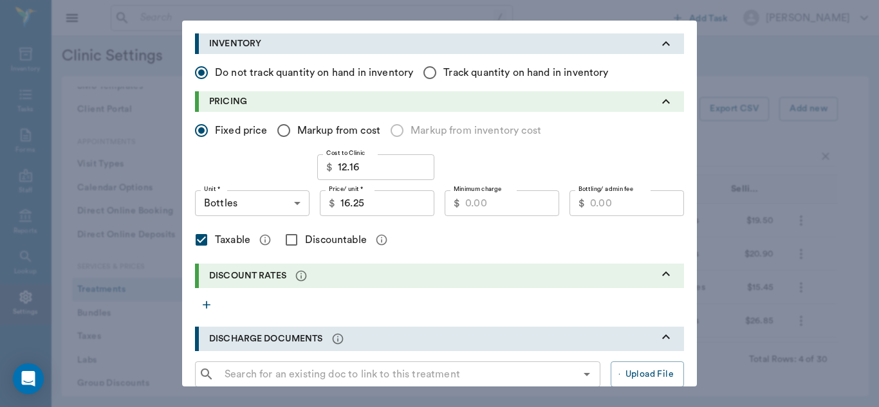
click at [288, 240] on input "Discountable" at bounding box center [291, 239] width 27 height 27
click at [473, 207] on input "Minimum charge" at bounding box center [512, 203] width 94 height 26
click at [380, 208] on input "16.25" at bounding box center [387, 203] width 94 height 26
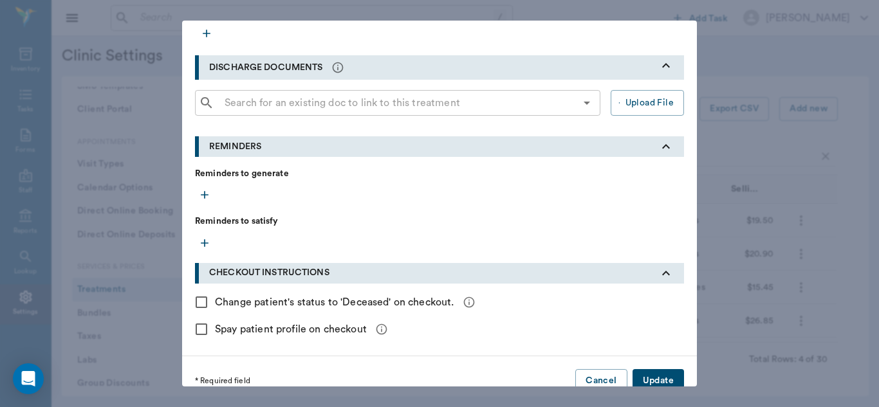
scroll to position [461, 0]
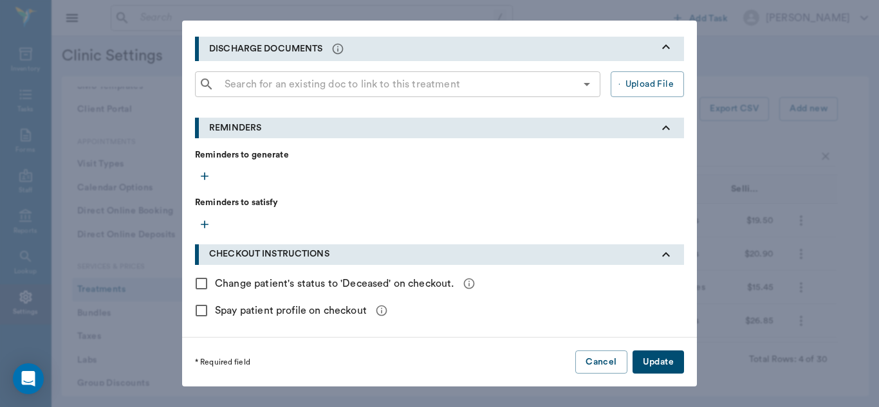
click at [656, 362] on button "Update" at bounding box center [657, 363] width 51 height 24
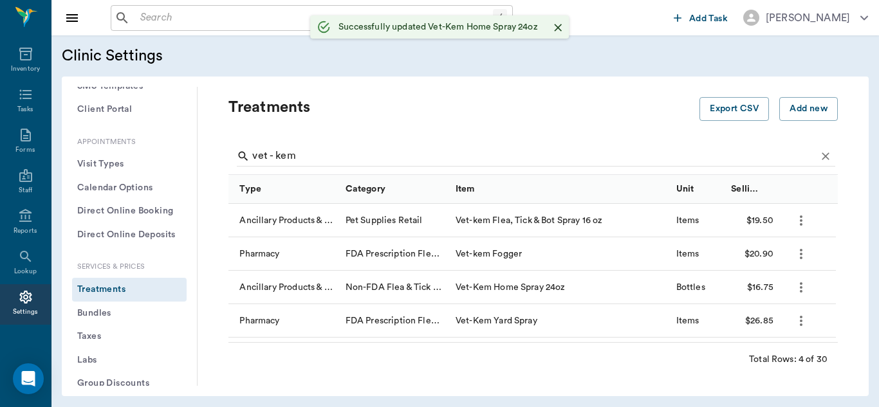
scroll to position [0, 0]
click at [798, 253] on icon "more" at bounding box center [800, 253] width 15 height 15
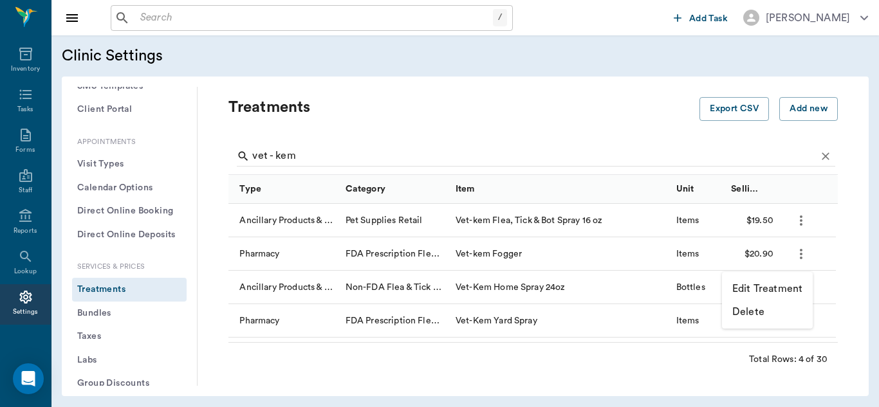
click at [775, 293] on p "Edit Treatment" at bounding box center [767, 288] width 70 height 15
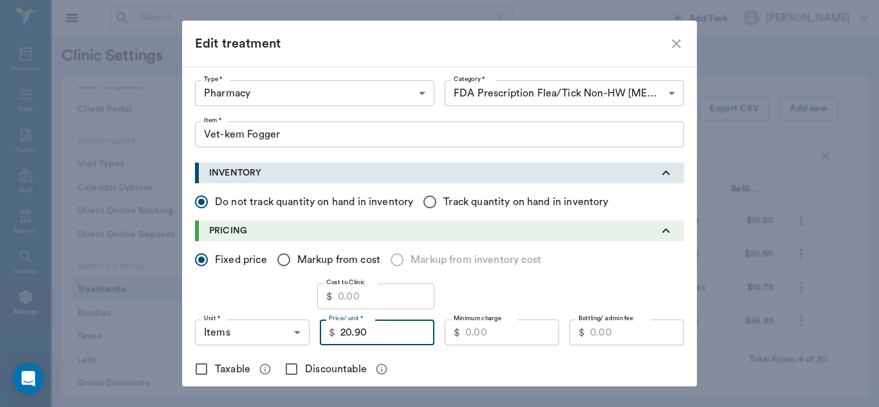
click at [374, 336] on input "20.90" at bounding box center [387, 333] width 94 height 26
click at [201, 368] on input "Taxable" at bounding box center [201, 369] width 27 height 27
click at [291, 369] on input "Discountable" at bounding box center [291, 369] width 27 height 27
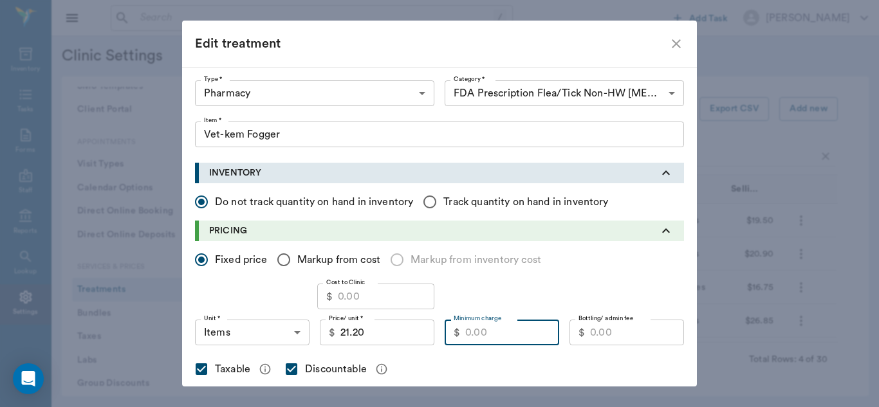
click at [495, 333] on input "Minimum charge" at bounding box center [512, 333] width 94 height 26
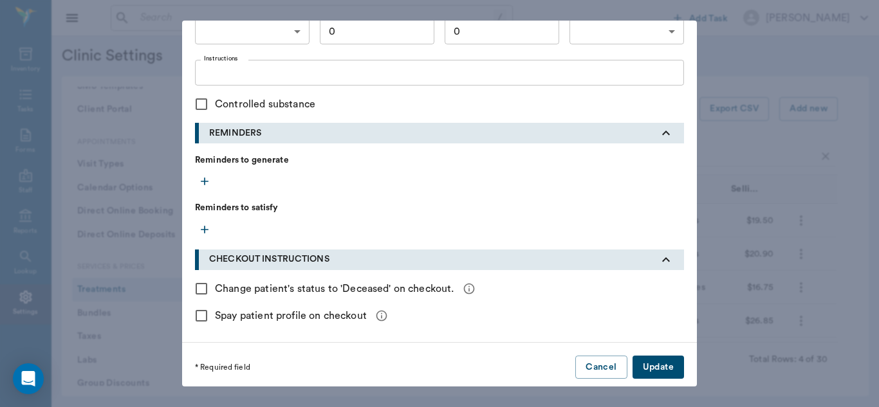
scroll to position [560, 0]
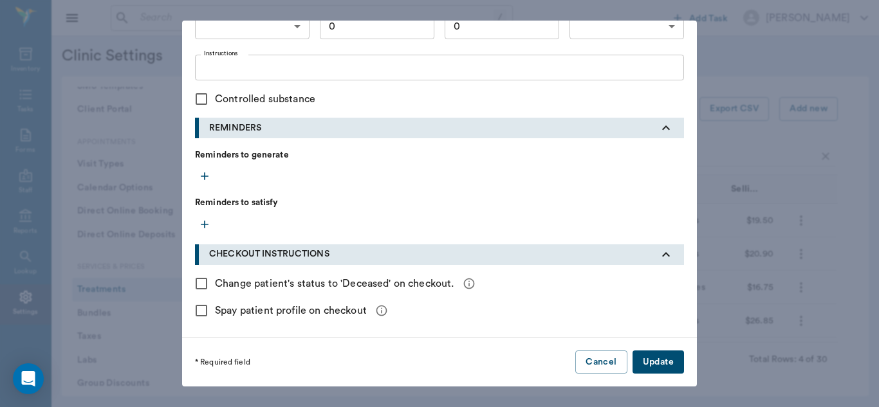
click at [647, 365] on button "Update" at bounding box center [657, 363] width 51 height 24
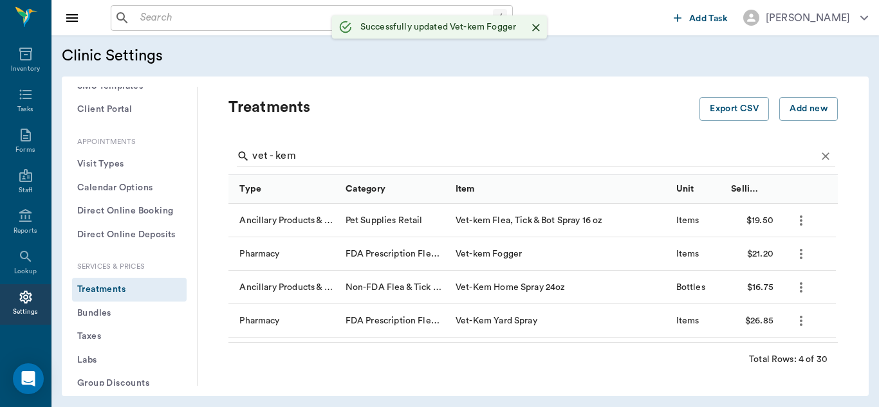
scroll to position [334, 0]
click at [802, 323] on icon "more" at bounding box center [800, 320] width 15 height 15
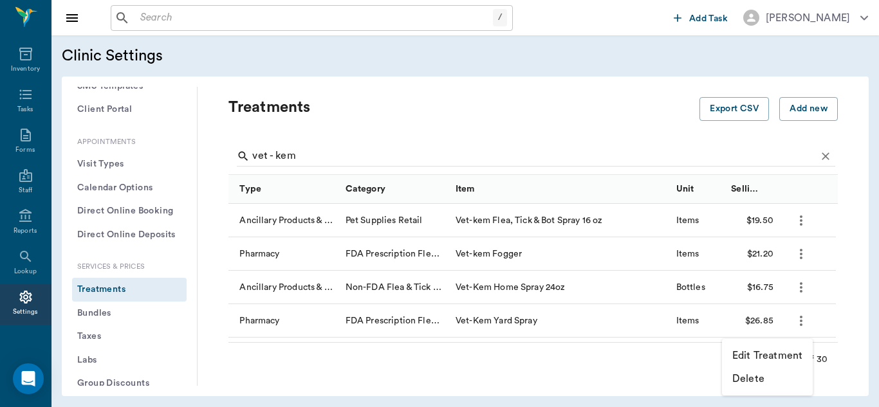
click at [750, 353] on p "Edit Treatment" at bounding box center [767, 355] width 70 height 15
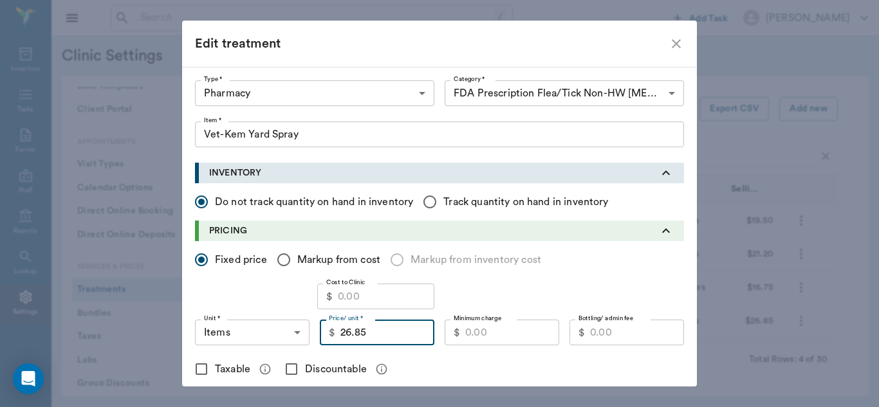
click at [362, 335] on input "26.85" at bounding box center [387, 333] width 94 height 26
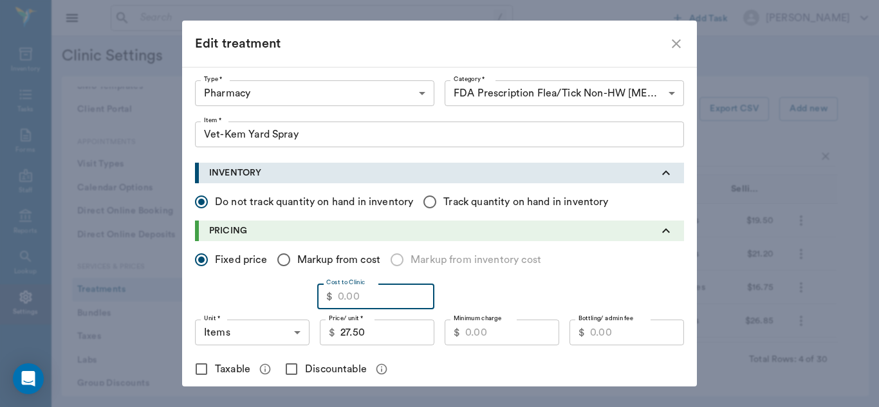
click at [376, 291] on input "Cost to Clinic" at bounding box center [386, 297] width 97 height 26
click at [195, 372] on input "Taxable" at bounding box center [201, 369] width 27 height 27
click at [291, 369] on input "Discountable" at bounding box center [291, 369] width 27 height 27
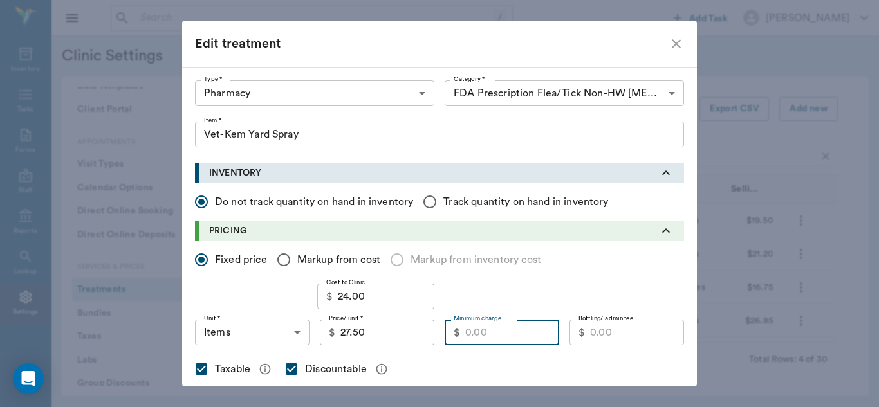
click at [481, 340] on input "Minimum charge" at bounding box center [512, 333] width 94 height 26
click at [379, 304] on input "24.00" at bounding box center [386, 297] width 97 height 26
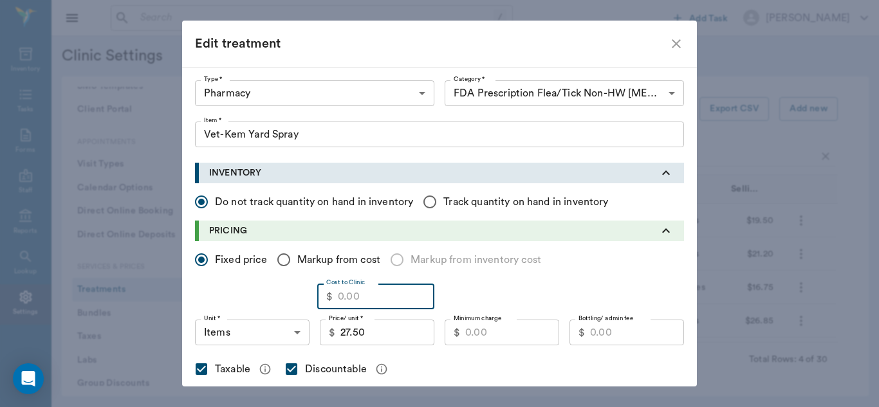
click at [480, 335] on input "Minimum charge" at bounding box center [512, 333] width 94 height 26
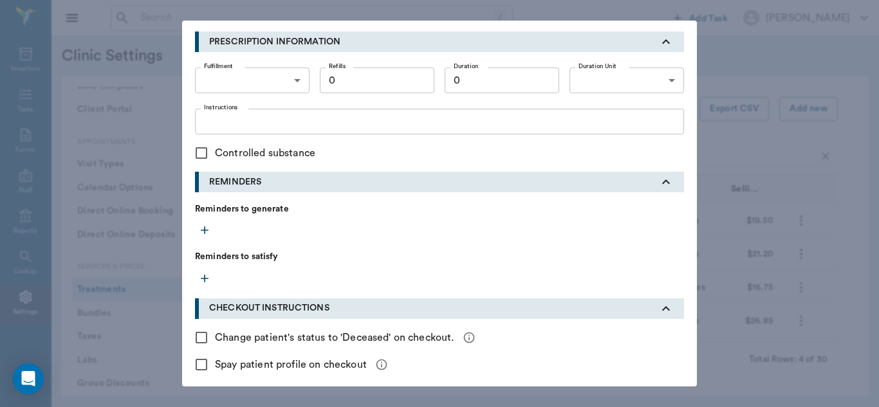
scroll to position [560, 0]
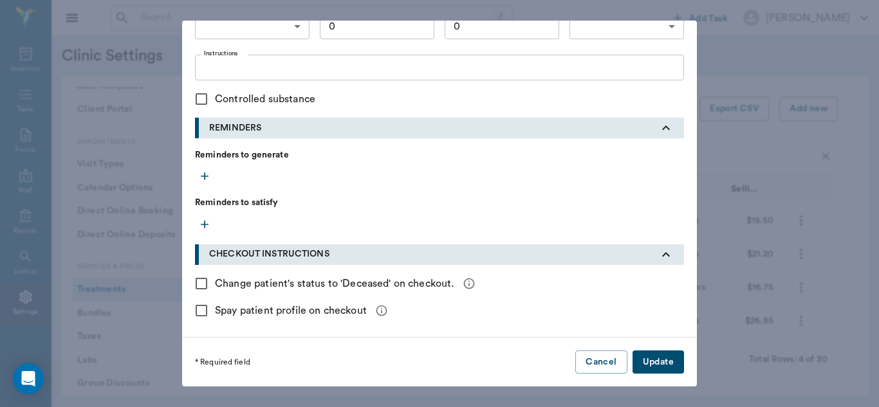
click at [660, 367] on button "Update" at bounding box center [657, 363] width 51 height 24
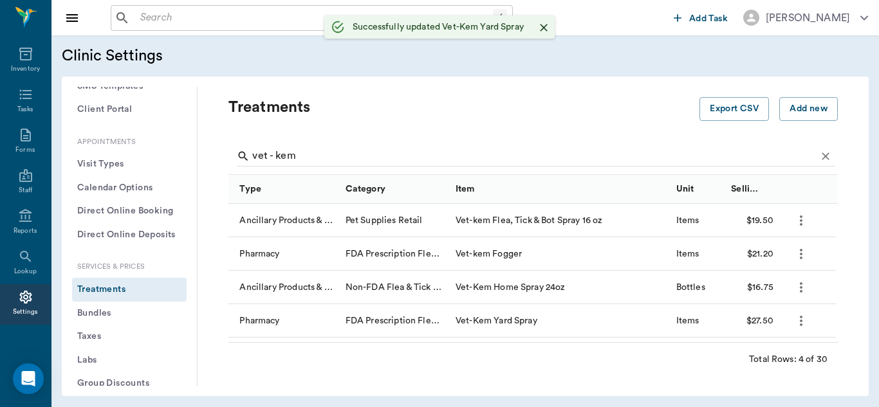
scroll to position [334, 0]
